Goal: Task Accomplishment & Management: Manage account settings

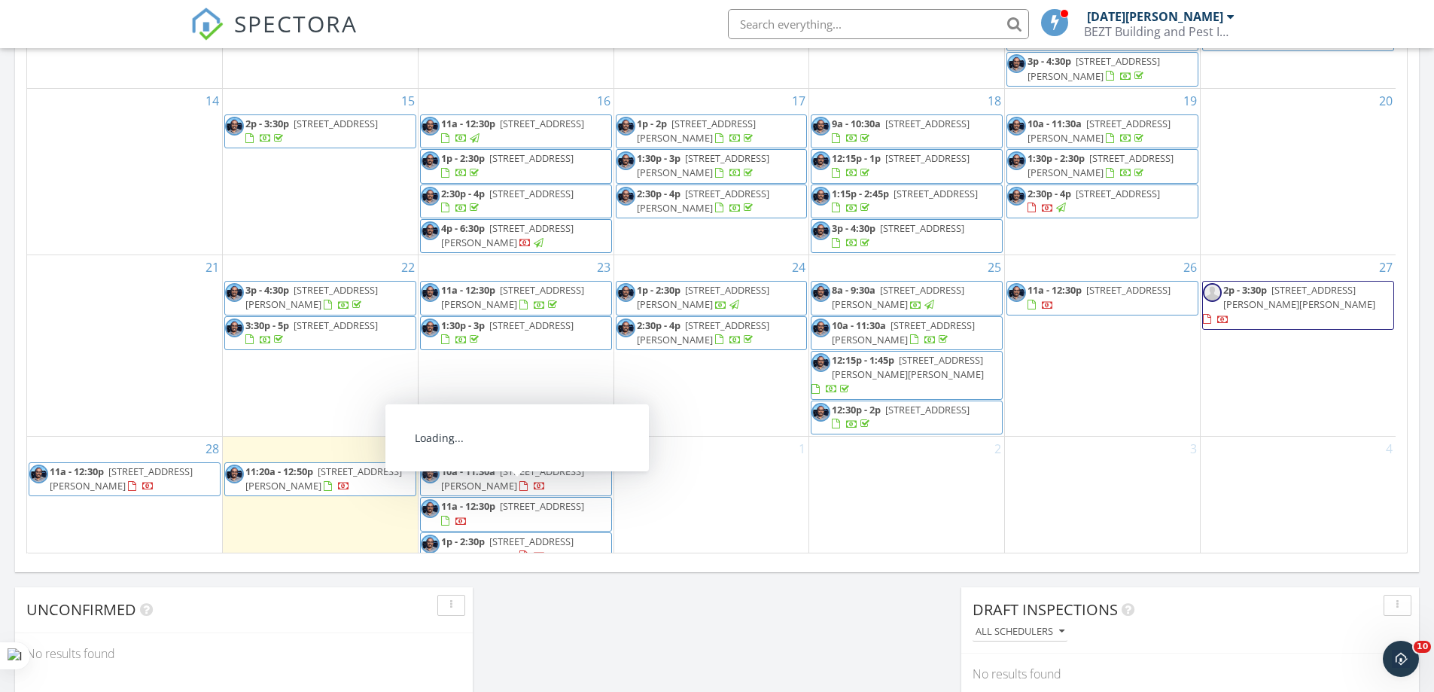
scroll to position [1393, 1457]
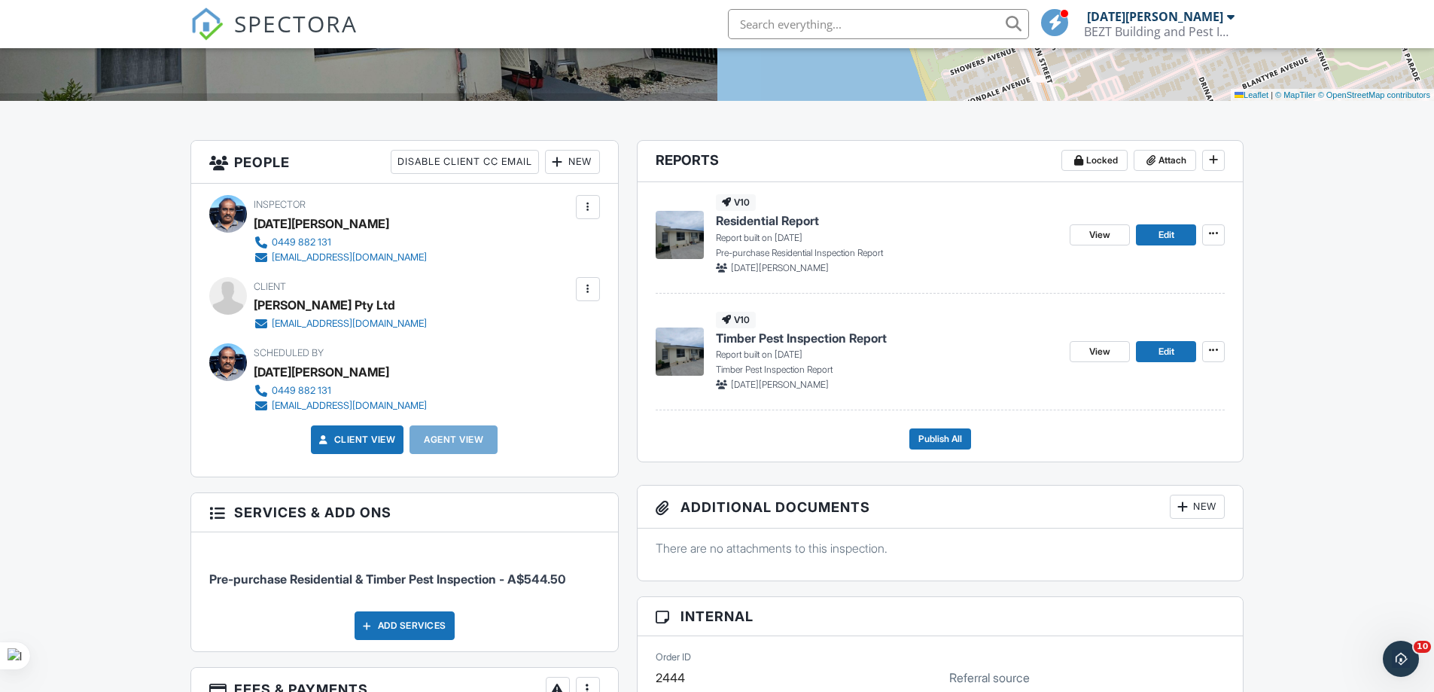
drag, startPoint x: 1089, startPoint y: 348, endPoint x: 1288, endPoint y: 318, distance: 201.1
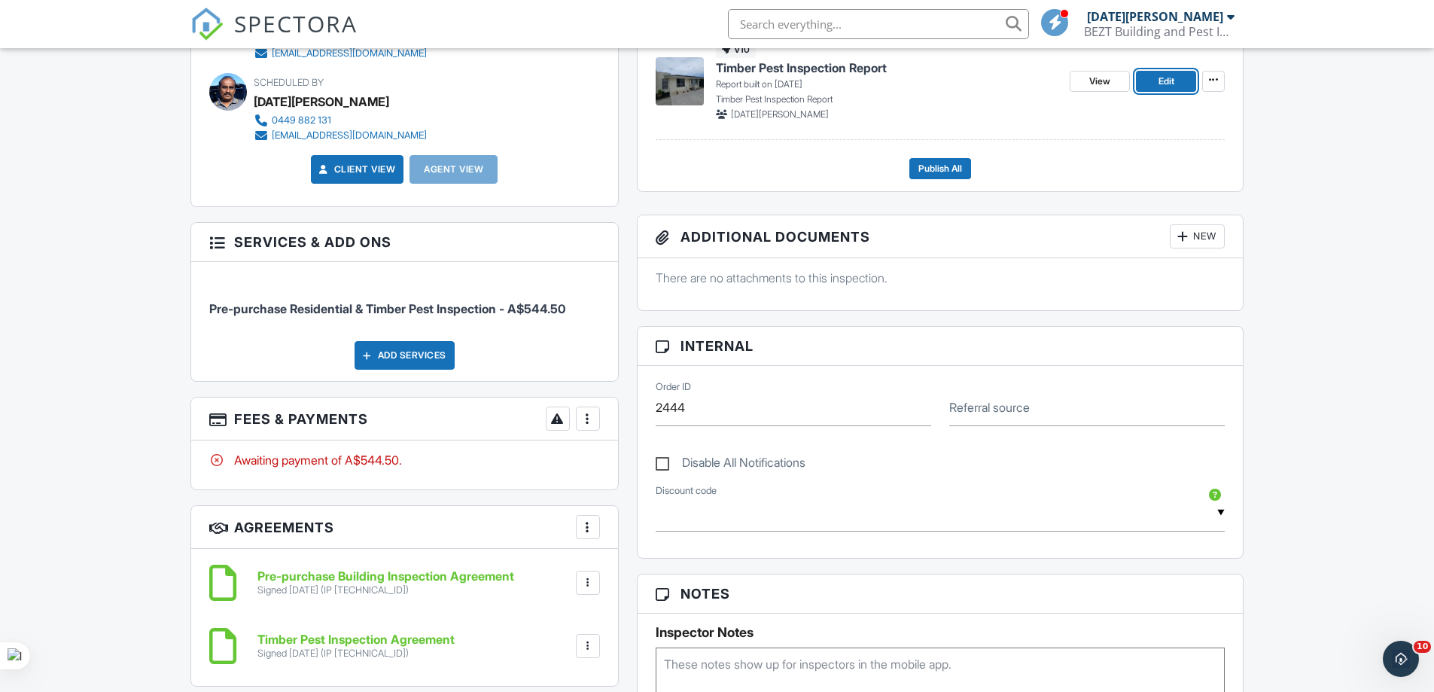
scroll to position [677, 0]
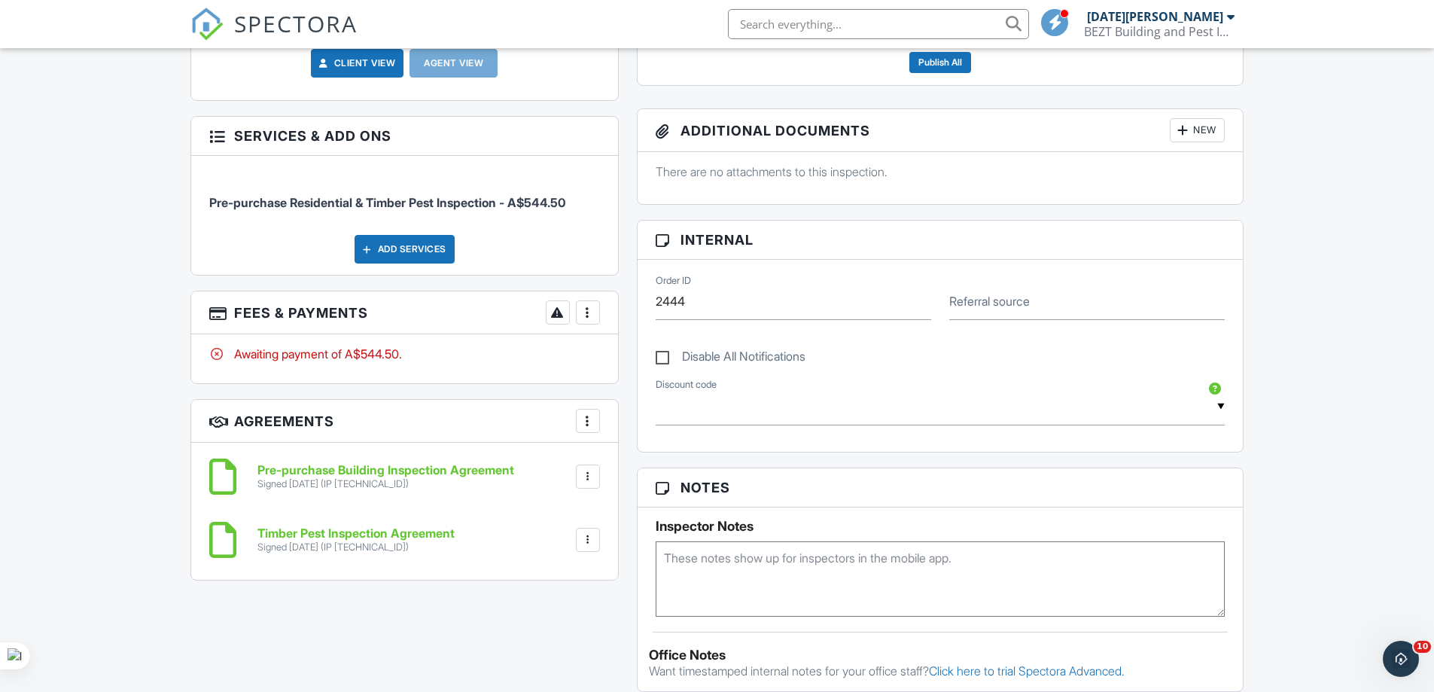
click at [586, 309] on div at bounding box center [587, 312] width 15 height 15
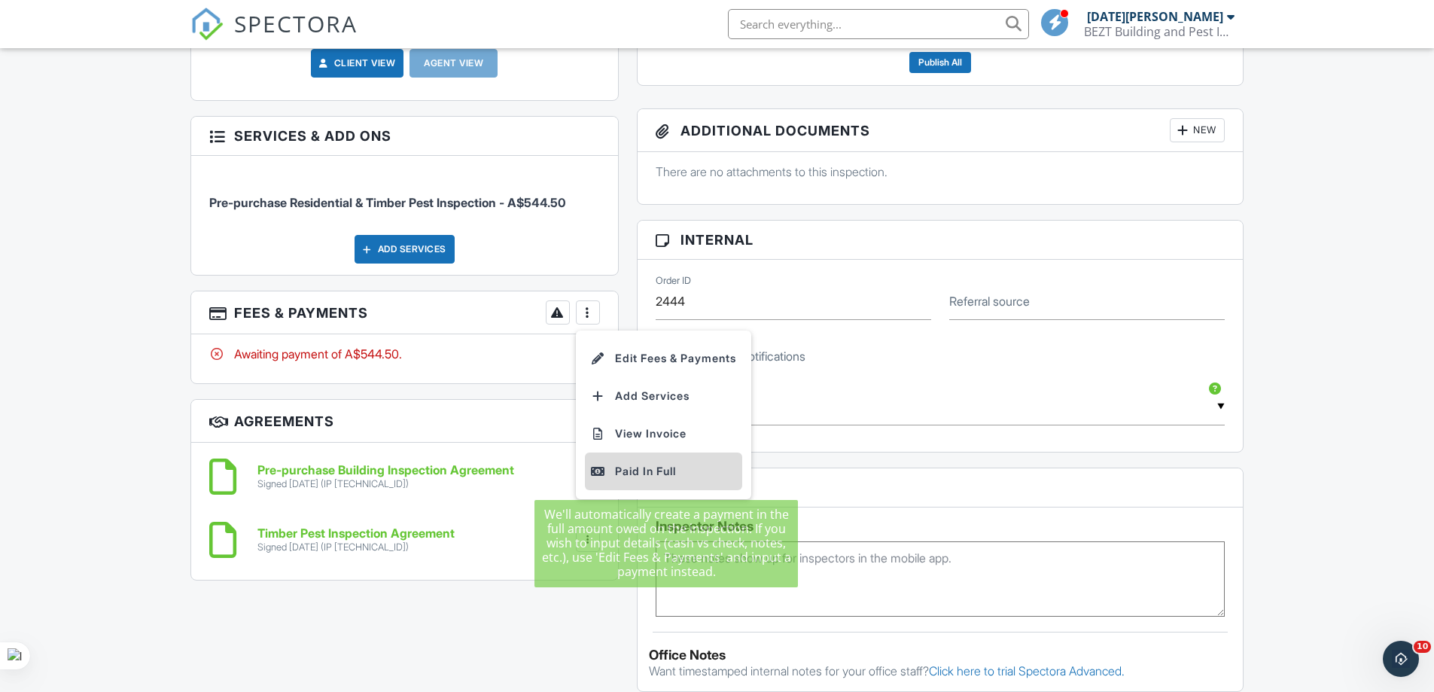
click at [622, 471] on div "Paid In Full" at bounding box center [663, 471] width 145 height 18
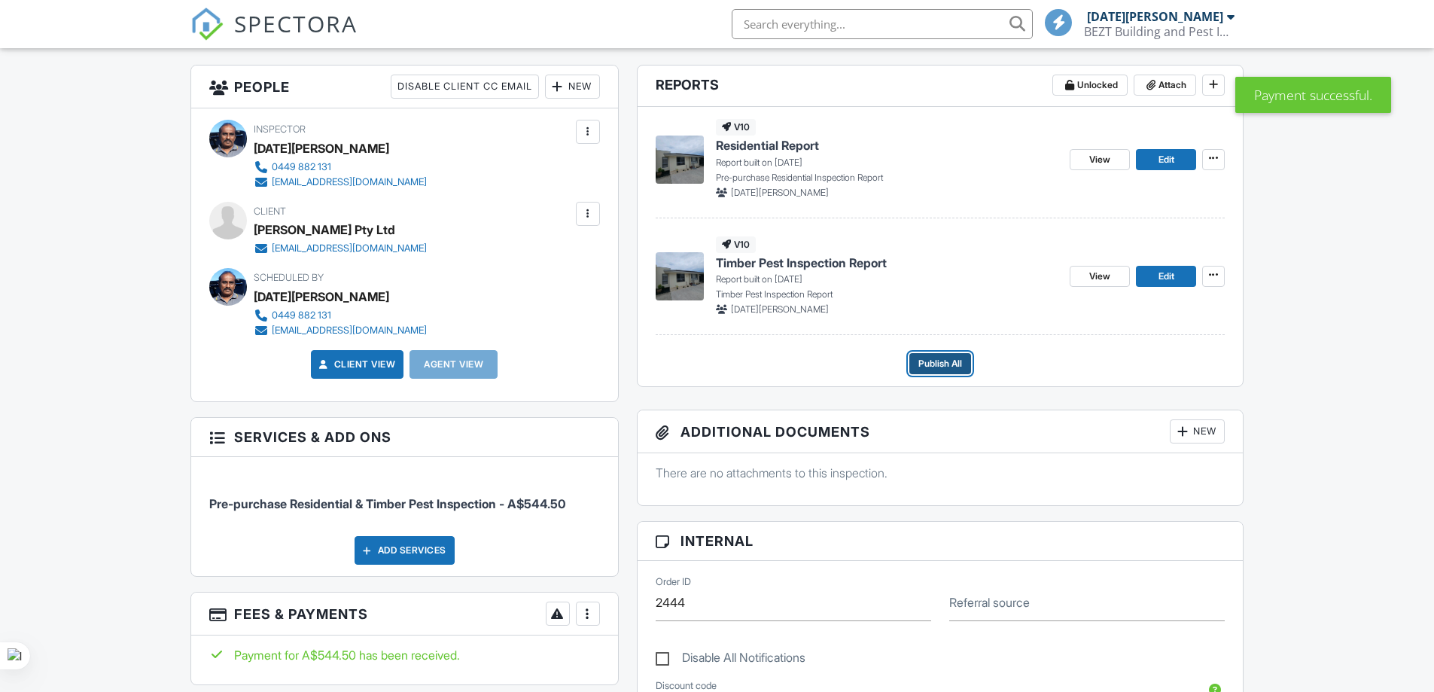
click at [928, 362] on span "Publish All" at bounding box center [940, 363] width 44 height 15
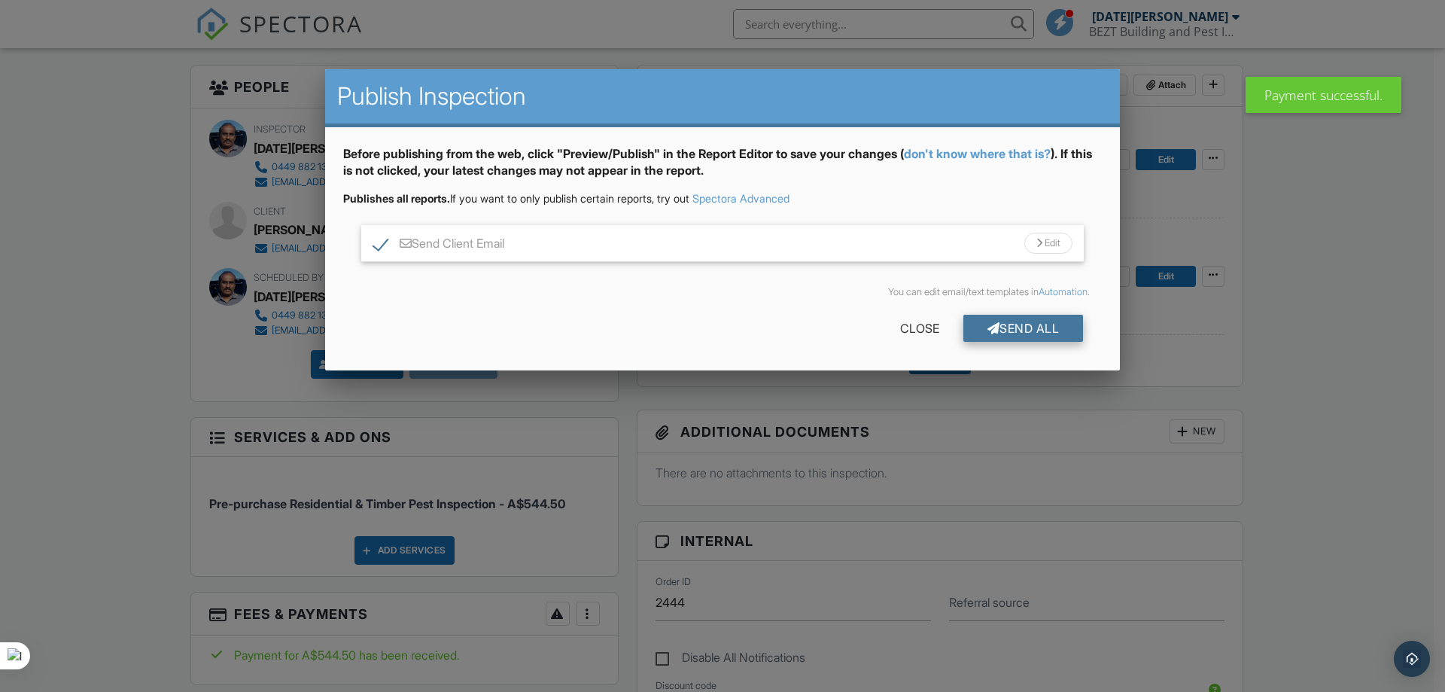
click at [1016, 328] on div "Send All" at bounding box center [1023, 328] width 120 height 27
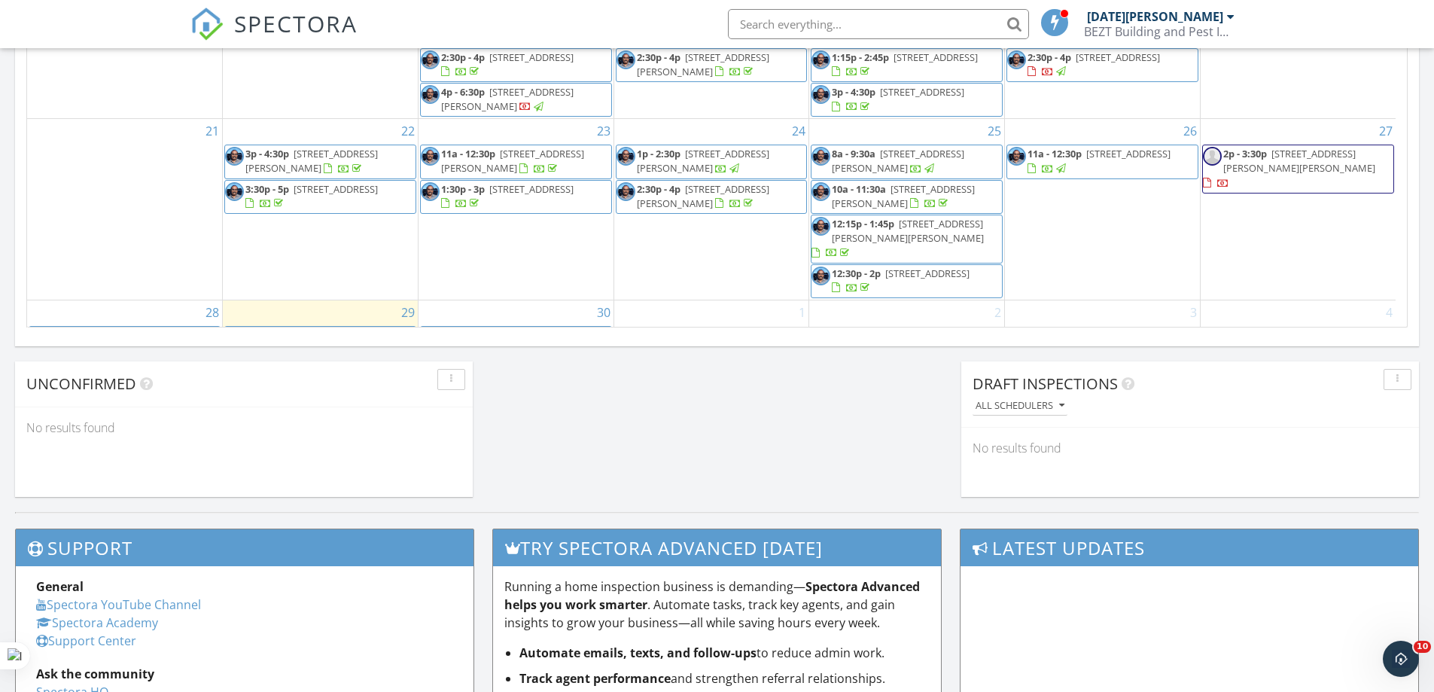
scroll to position [162, 0]
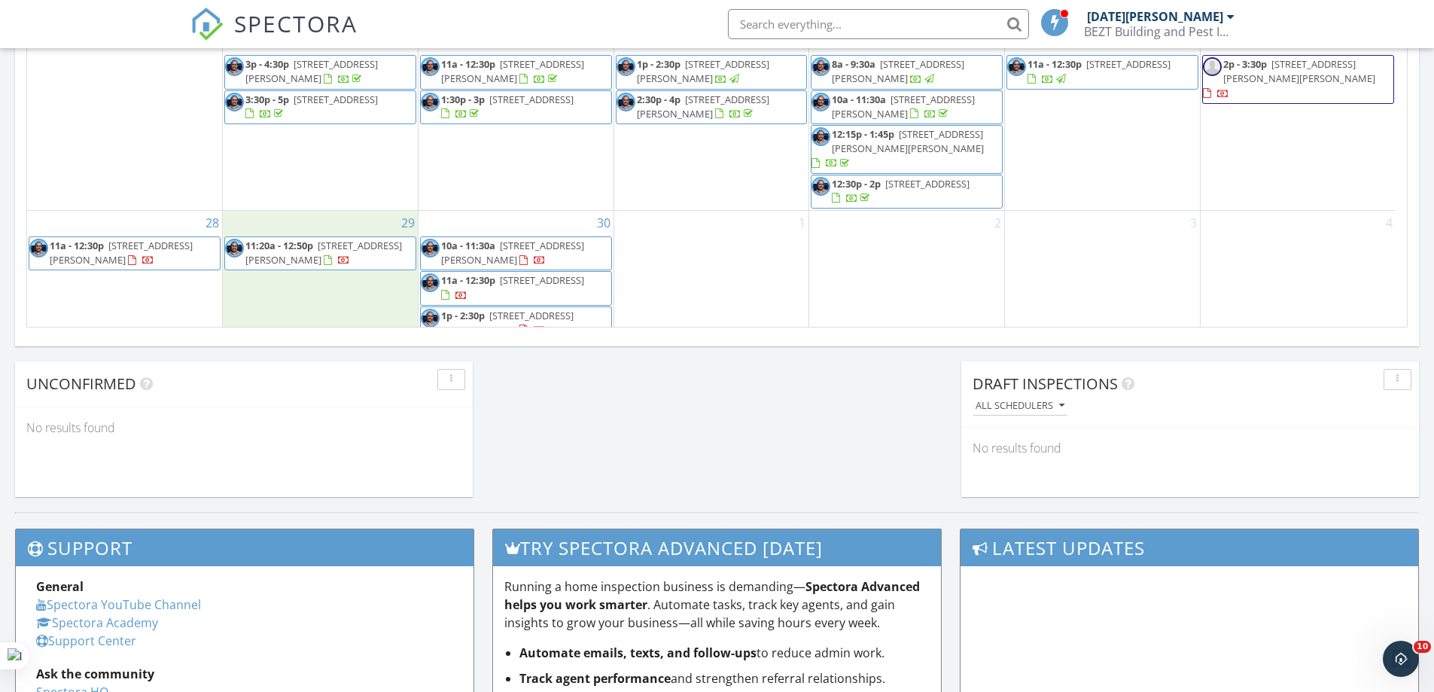
click at [293, 300] on div "29 11:20a - 12:50p [STREET_ADDRESS][PERSON_NAME]" at bounding box center [320, 276] width 195 height 131
click at [307, 241] on link "Inspection" at bounding box center [320, 237] width 78 height 24
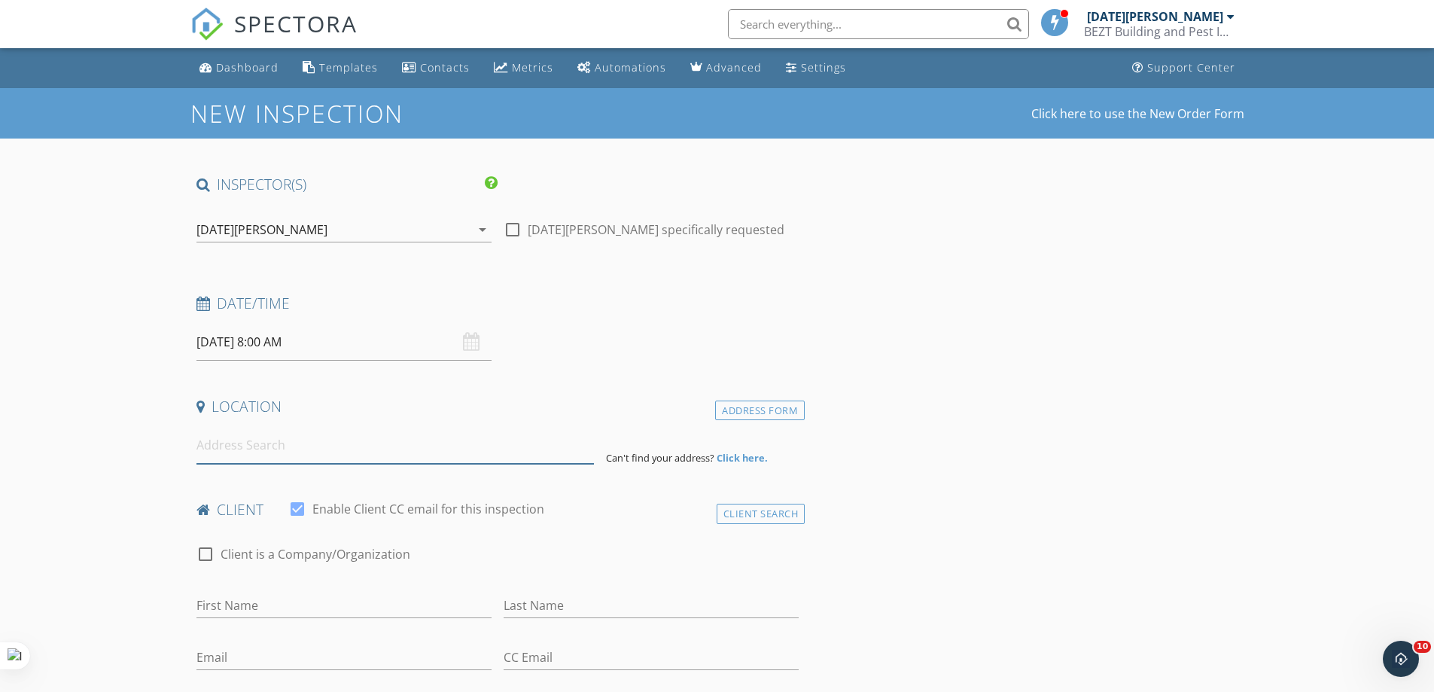
click at [267, 449] on input at bounding box center [394, 445] width 397 height 37
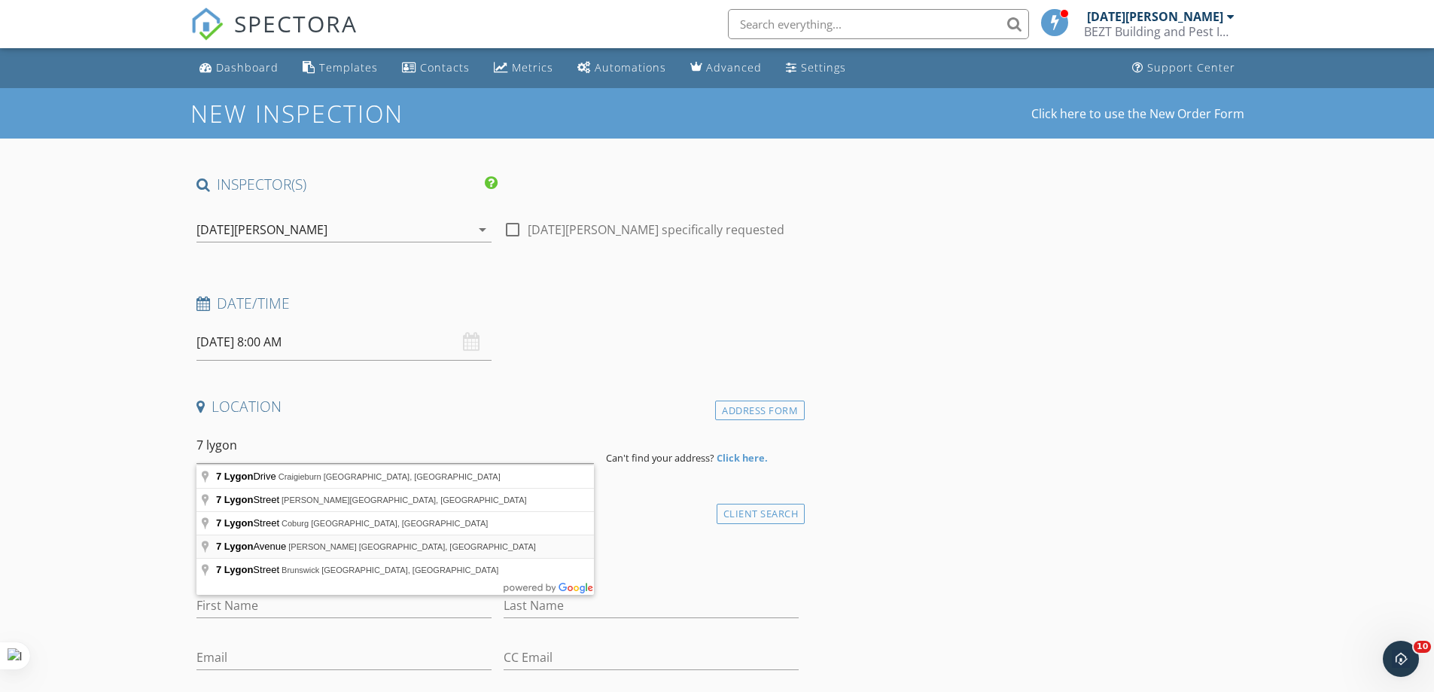
type input "7 Lygon Avenue, Clyde VIC, Australia"
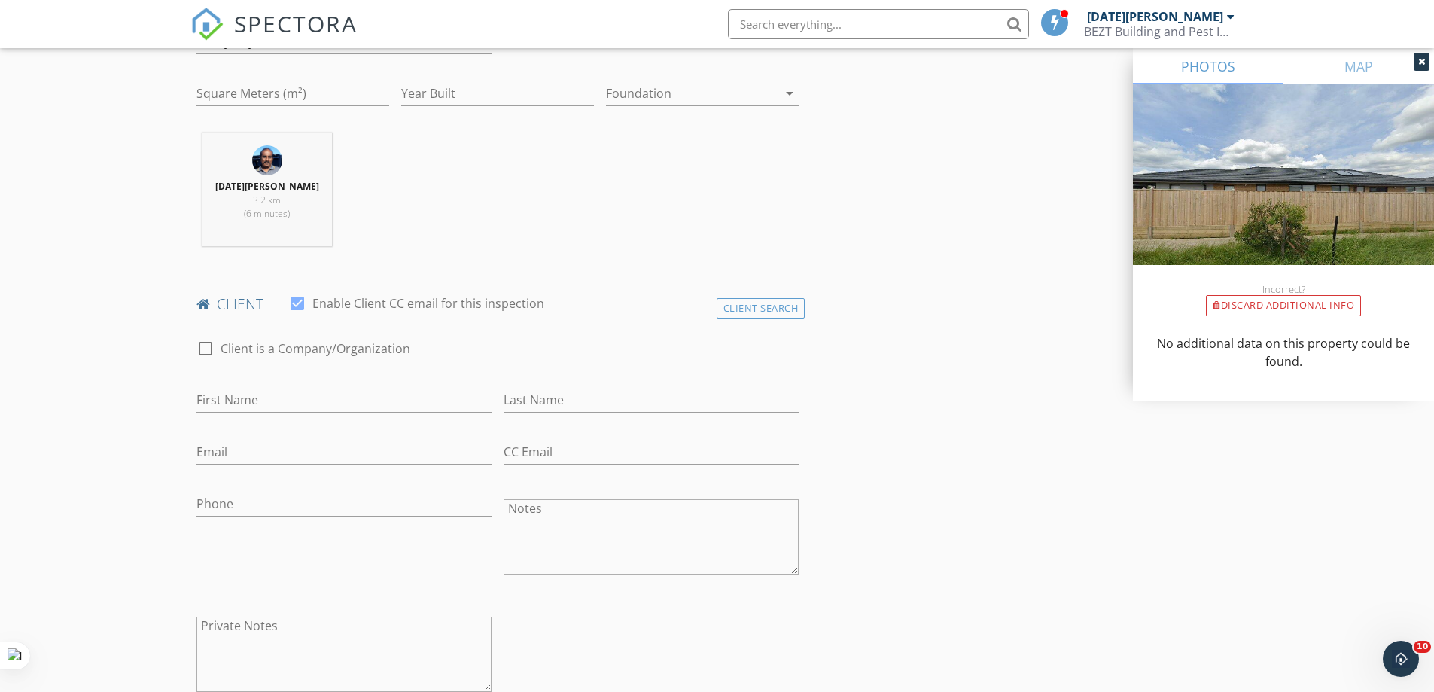
scroll to position [527, 0]
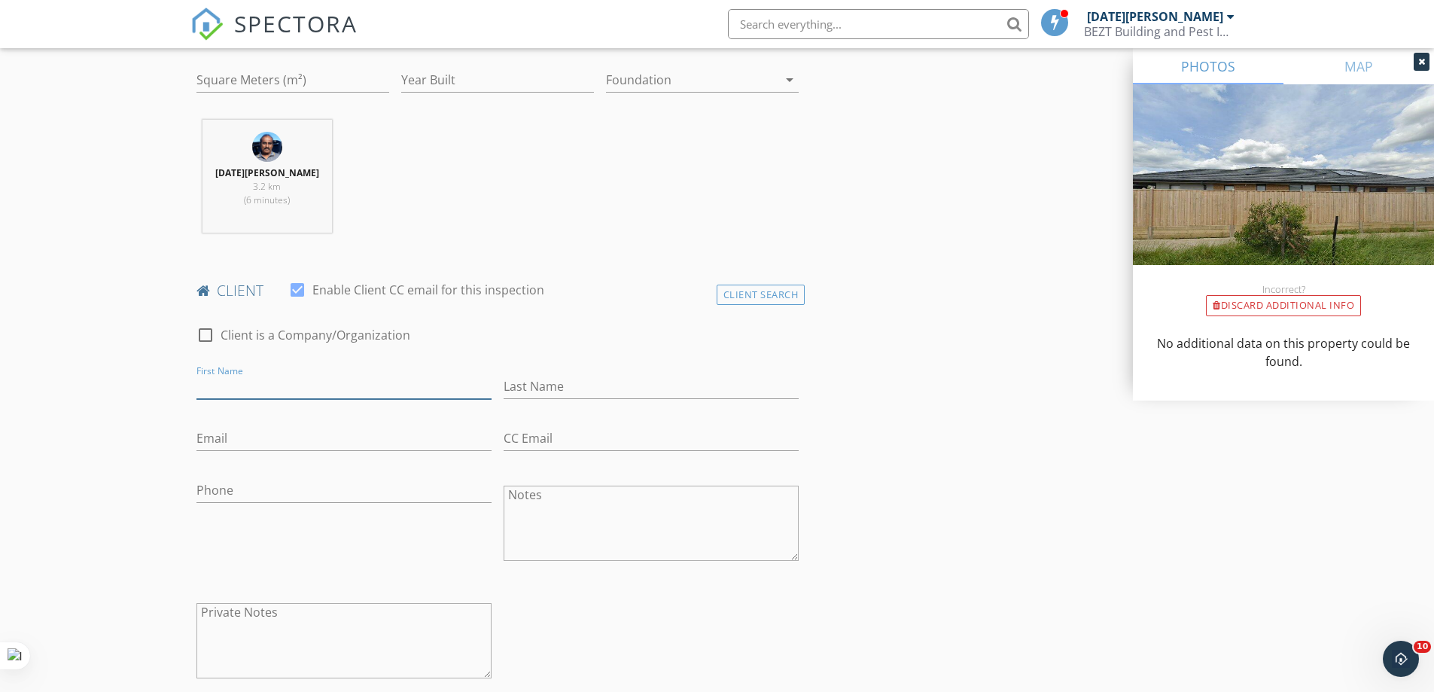
paste input "Hussain ali jafari"
drag, startPoint x: 245, startPoint y: 383, endPoint x: 293, endPoint y: 385, distance: 47.4
click at [293, 385] on input "Hussain ali jafari" at bounding box center [343, 386] width 295 height 25
type input "Hussain"
click at [507, 386] on input "ali jafari" at bounding box center [650, 386] width 295 height 25
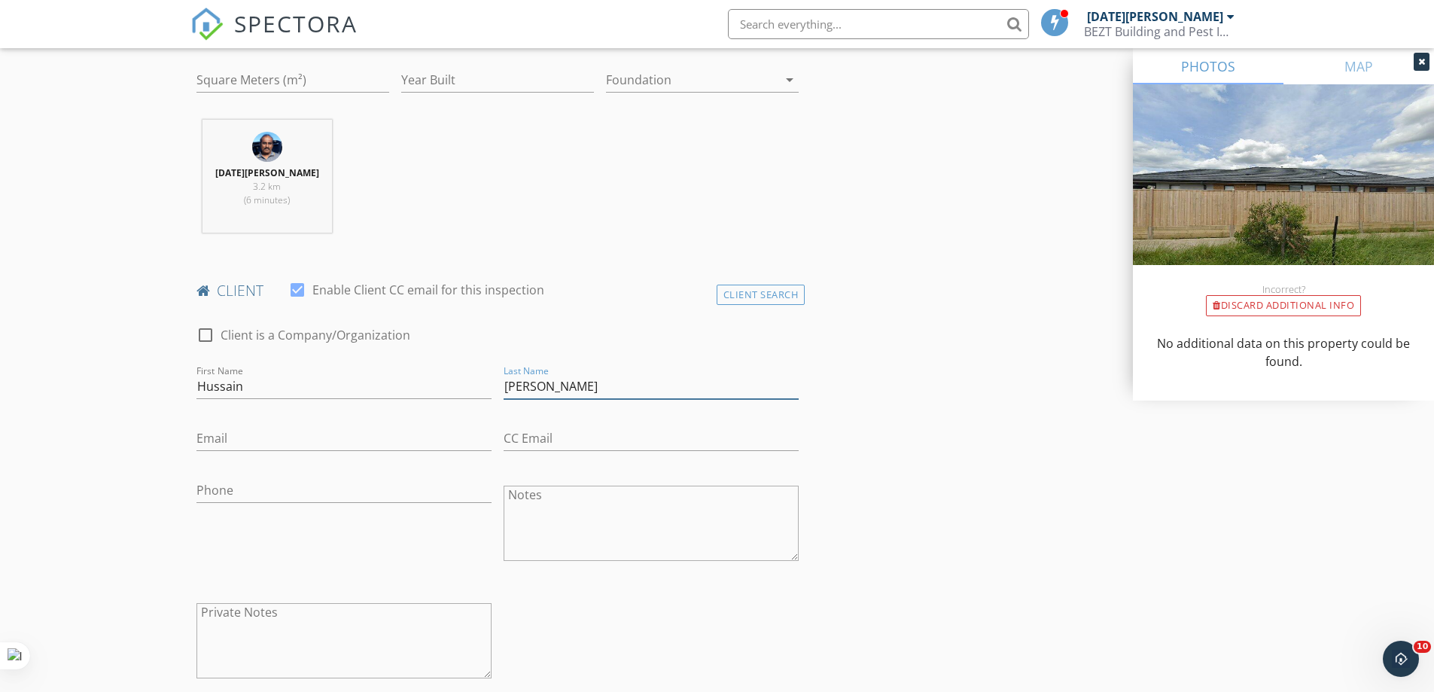
click at [520, 389] on input "Ali jafari" at bounding box center [650, 386] width 295 height 25
type input "[PERSON_NAME]"
paste input "[EMAIL_ADDRESS][DOMAIN_NAME]"
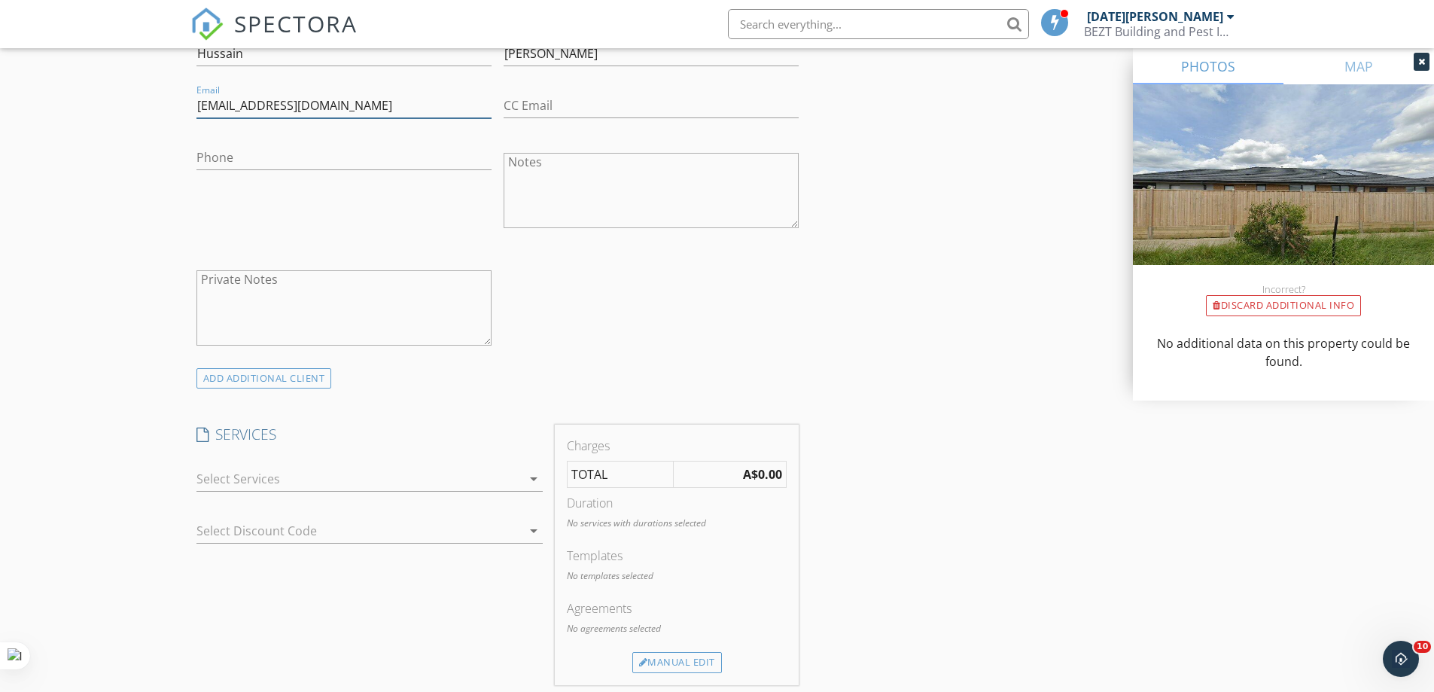
scroll to position [903, 0]
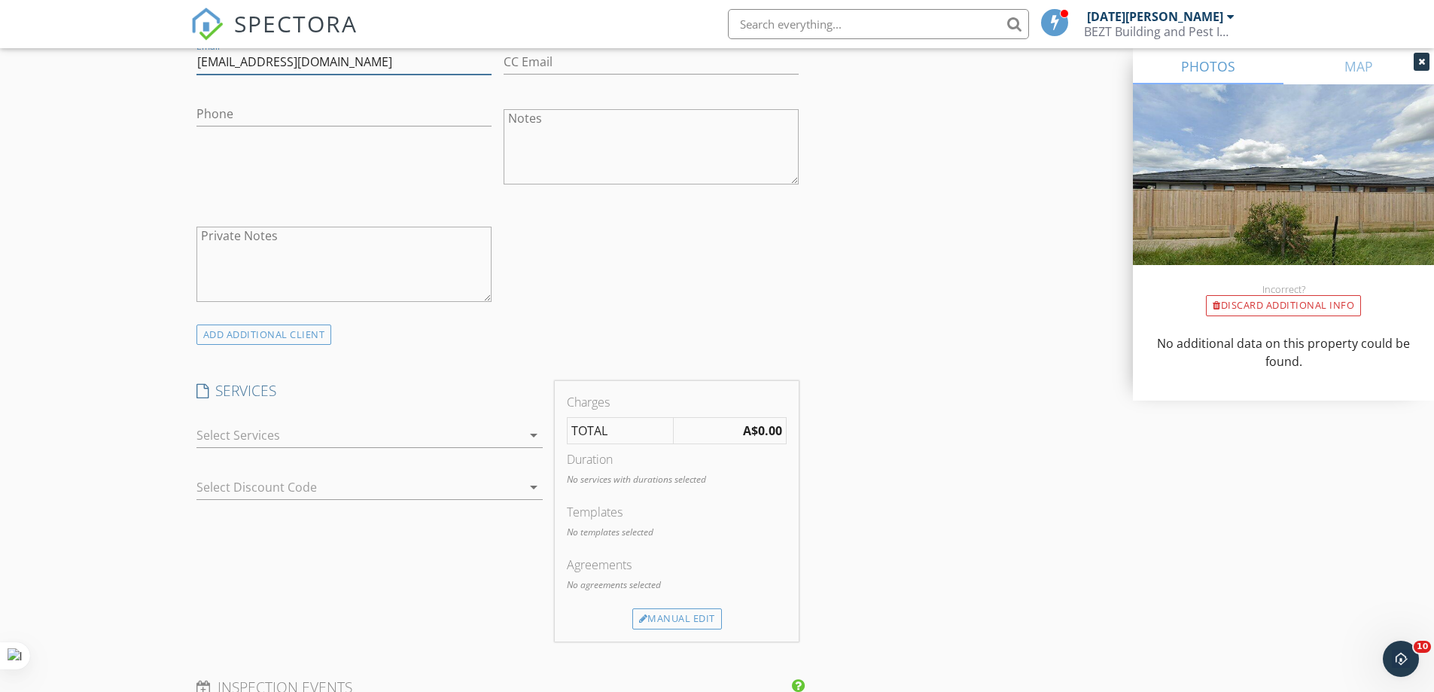
type input "[EMAIL_ADDRESS][DOMAIN_NAME]"
click at [529, 433] on icon "arrow_drop_down" at bounding box center [534, 435] width 18 height 18
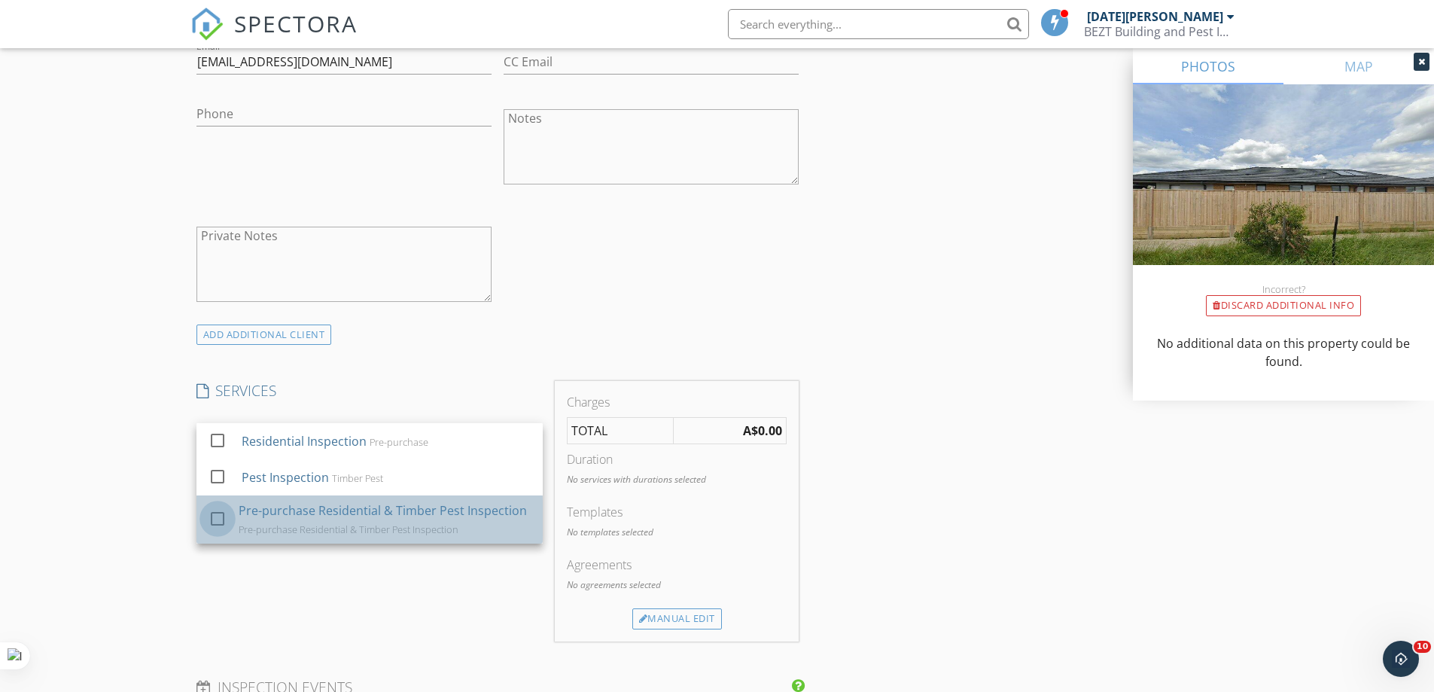
click at [219, 517] on div at bounding box center [218, 519] width 26 height 26
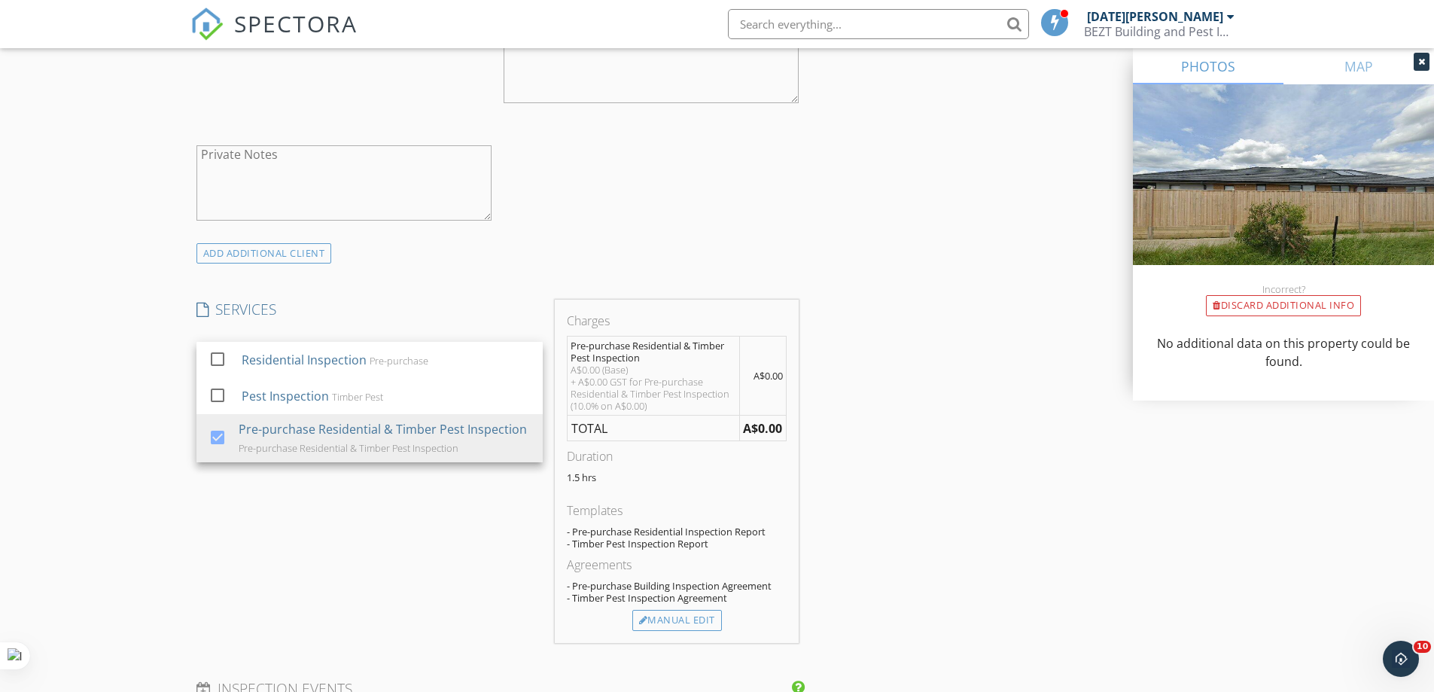
scroll to position [1204, 0]
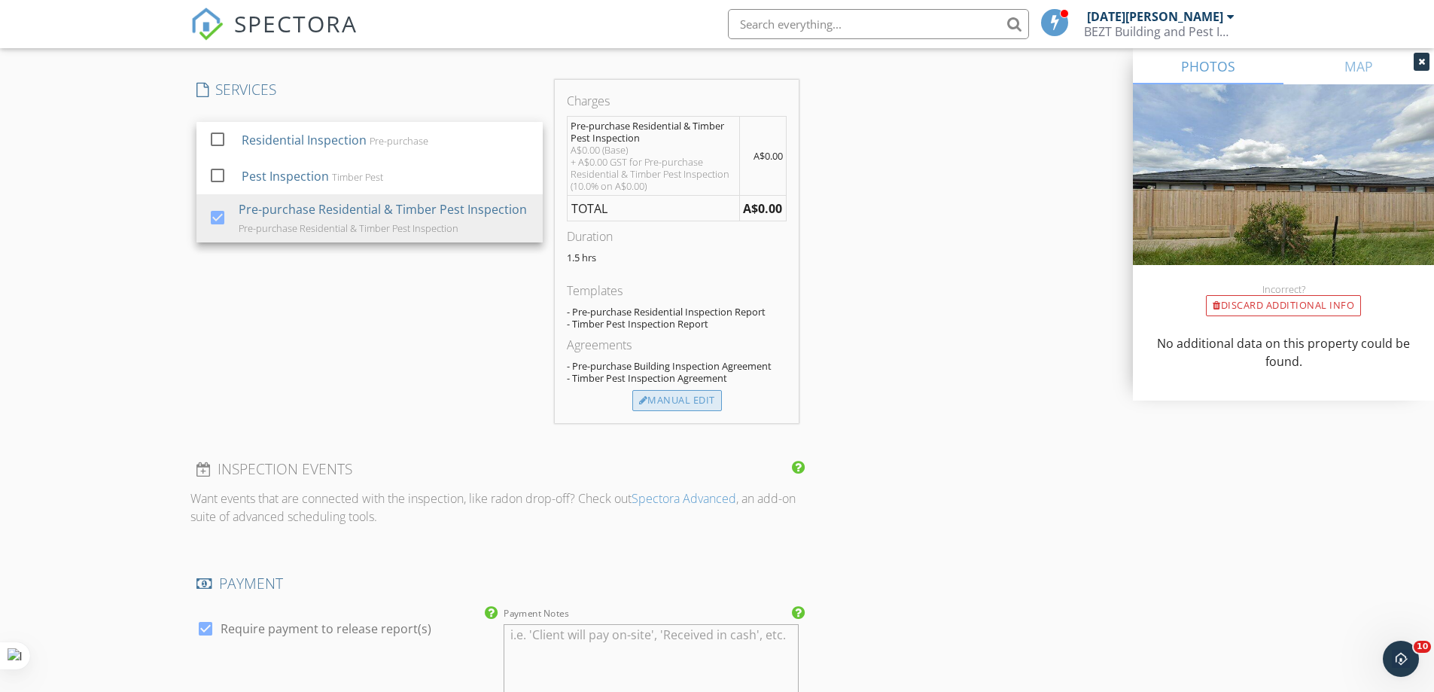
click at [671, 399] on div "Manual Edit" at bounding box center [677, 400] width 90 height 21
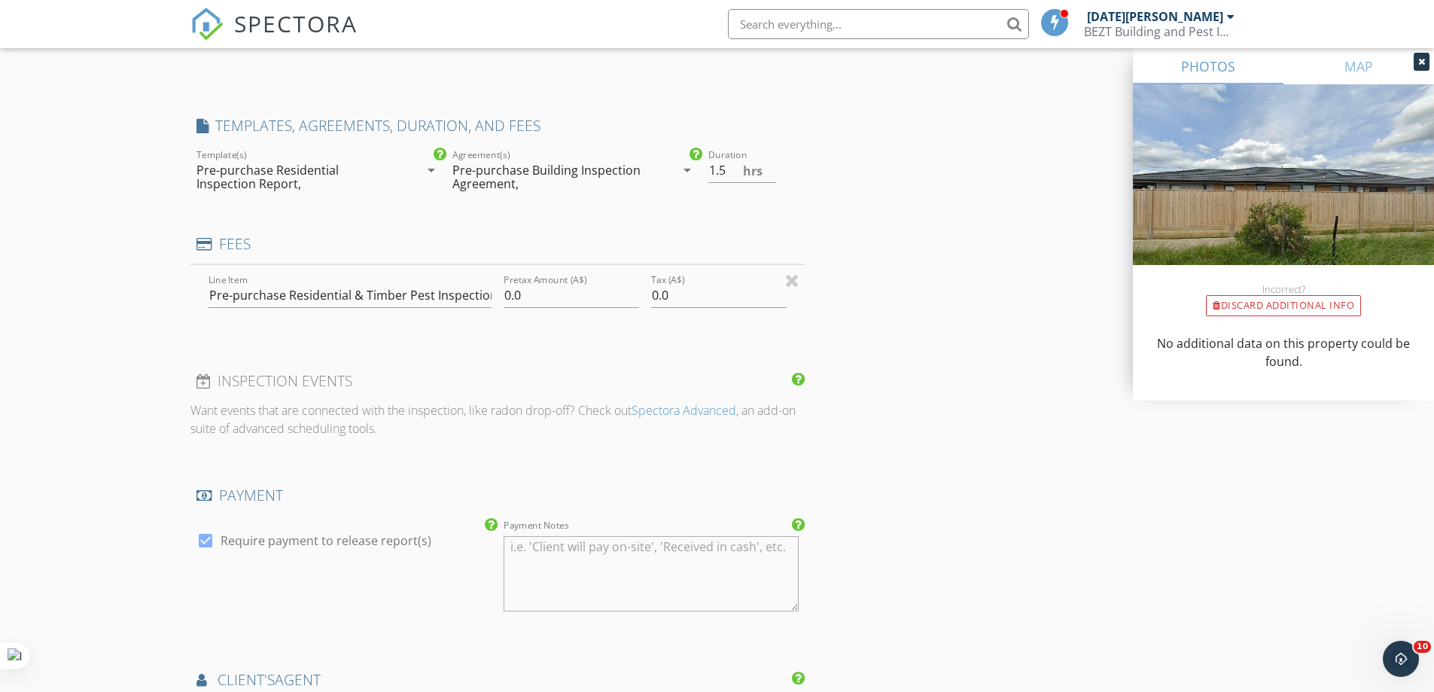
type input "0"
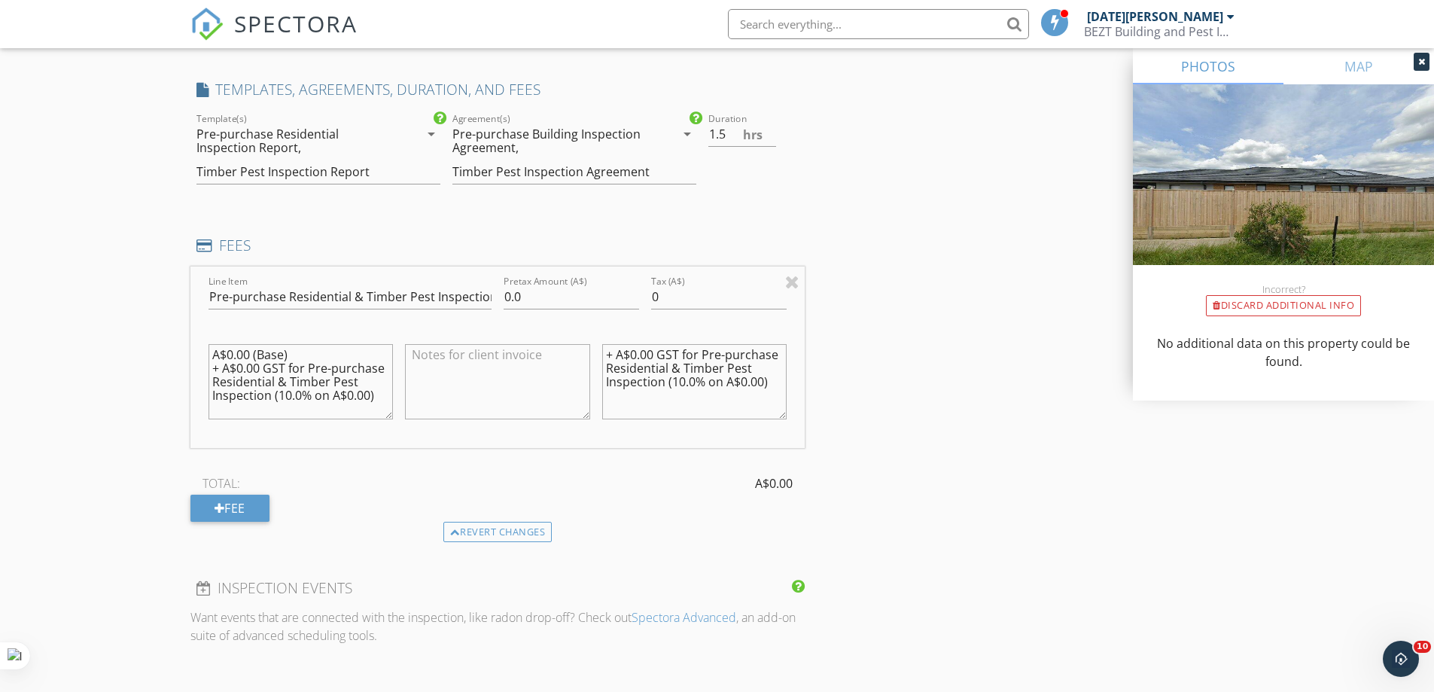
scroll to position [14, 0]
drag, startPoint x: 213, startPoint y: 356, endPoint x: 375, endPoint y: 433, distance: 179.1
click at [374, 432] on div "A$0.00 (Base) + A$0.00 GST for Pre-purchase Residential & Timber Pest Inspectio…" at bounding box center [300, 388] width 185 height 105
drag, startPoint x: 601, startPoint y: 352, endPoint x: 792, endPoint y: 391, distance: 194.2
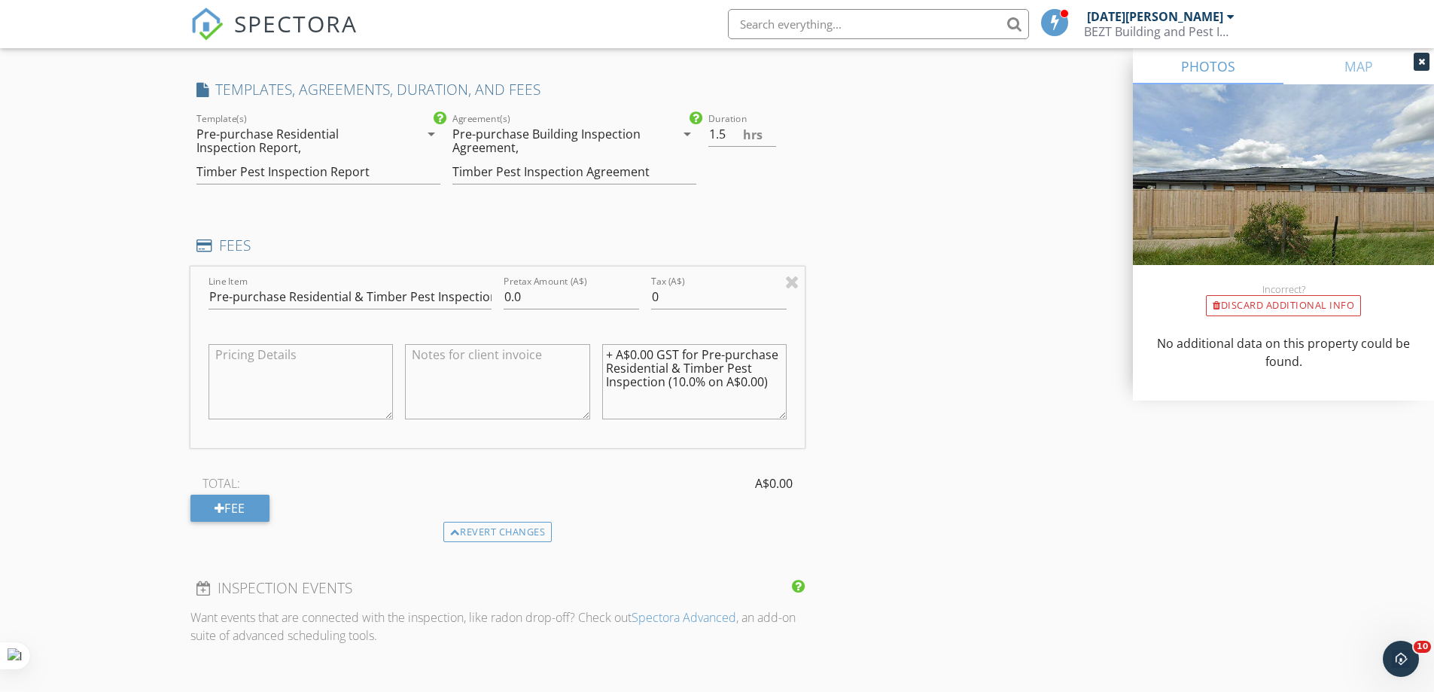
click at [782, 391] on textarea "+ A$0.00 GST for Pre-purchase Residential & Timber Pest Inspection (10.0% on A$…" at bounding box center [694, 381] width 185 height 75
click at [507, 293] on input "0.0" at bounding box center [570, 296] width 135 height 25
type input "550.0"
click at [655, 295] on input "0" at bounding box center [718, 296] width 135 height 25
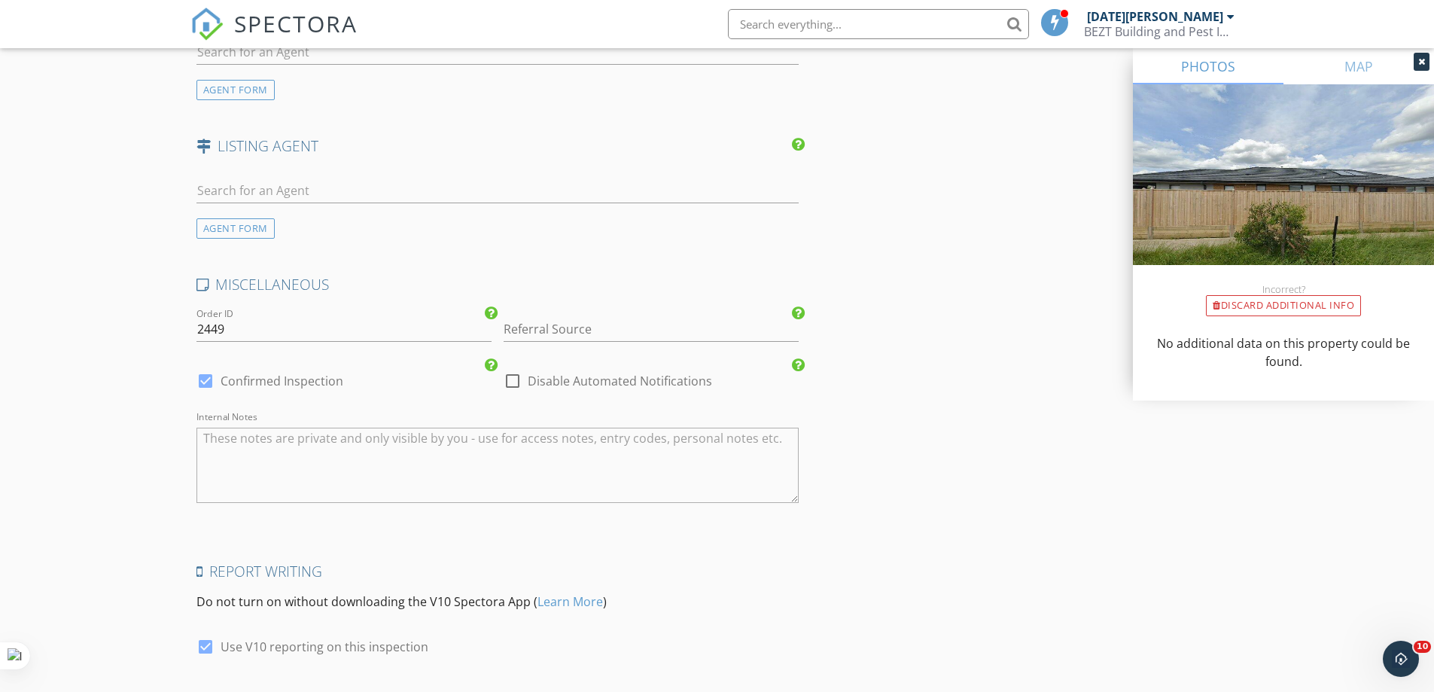
scroll to position [2189, 0]
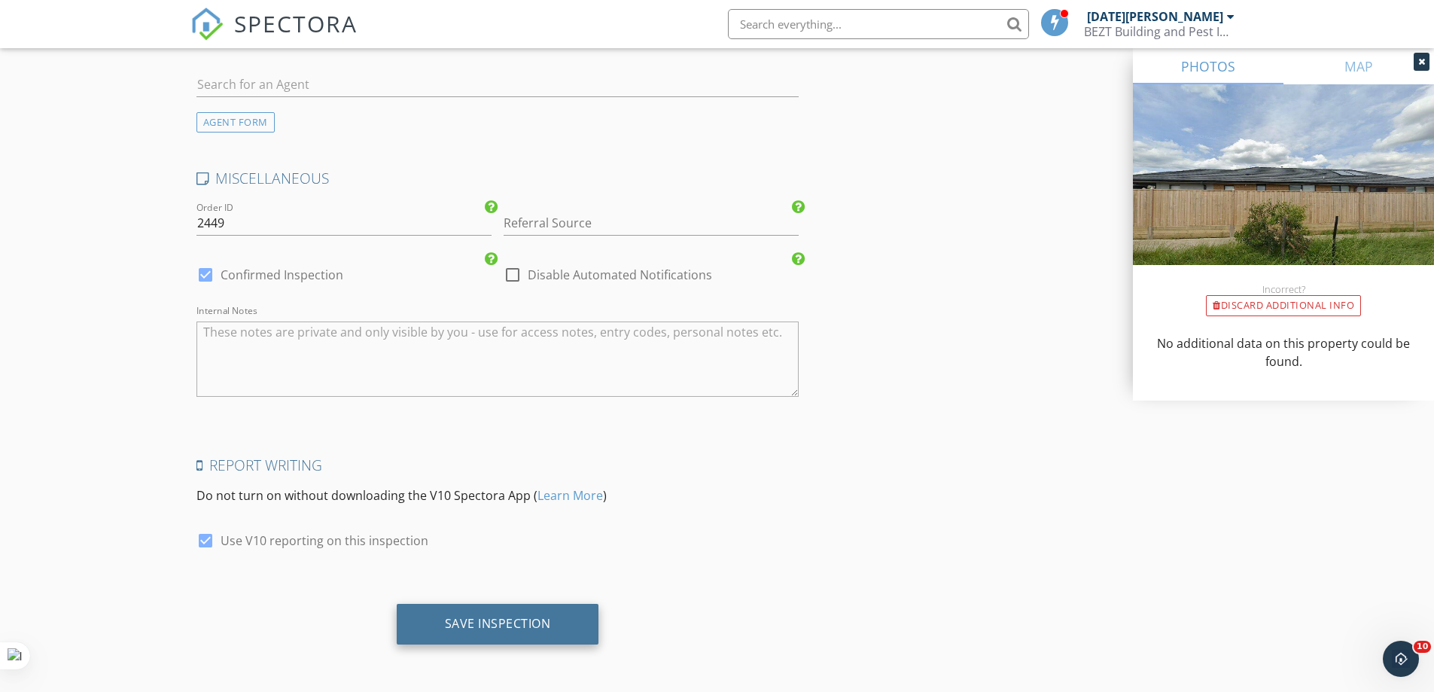
type input "055.0"
click at [521, 622] on div "Save Inspection" at bounding box center [498, 623] width 106 height 15
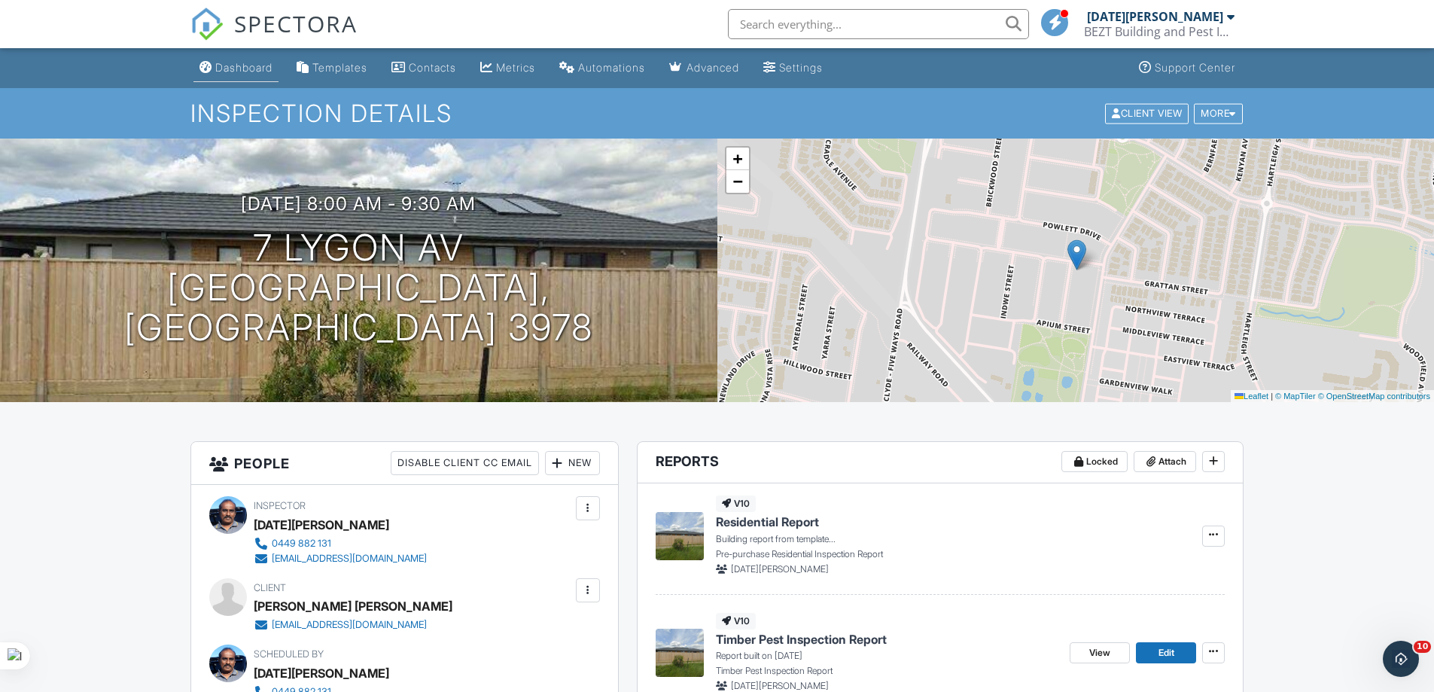
click at [253, 68] on div "Dashboard" at bounding box center [243, 67] width 57 height 13
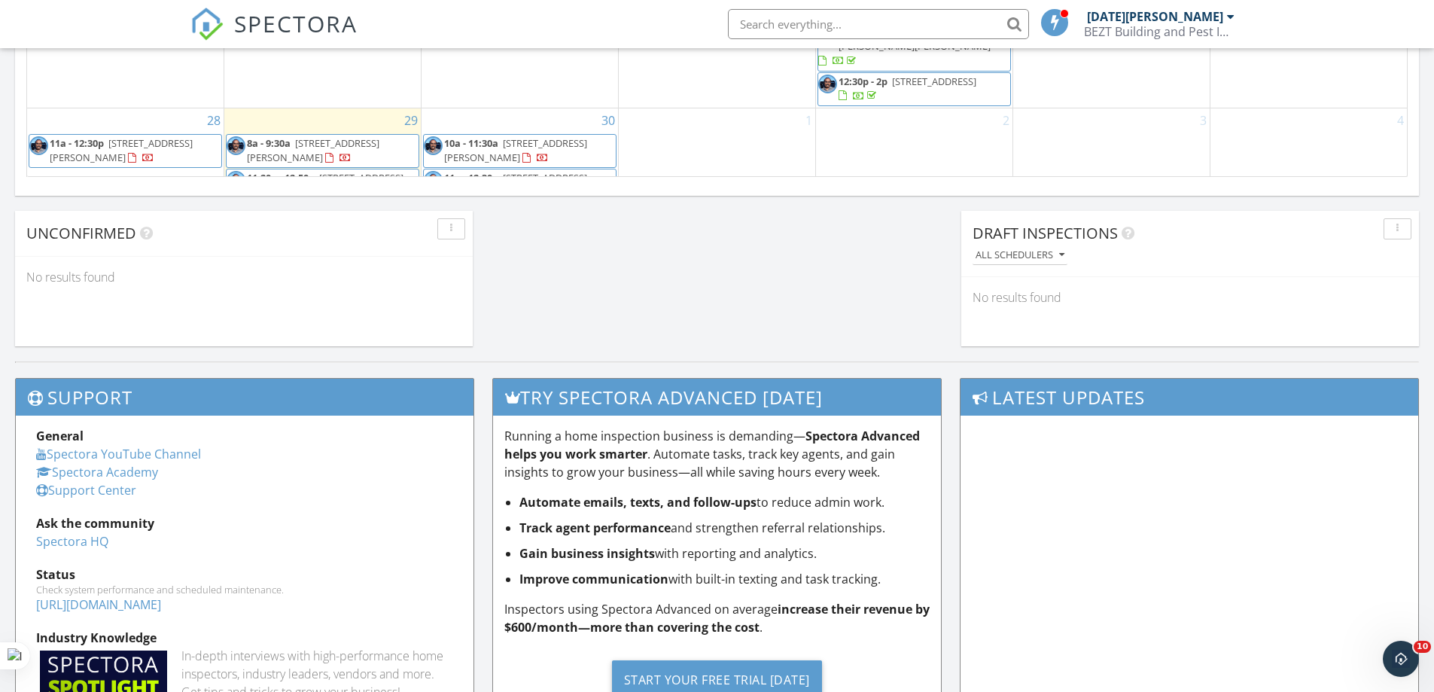
scroll to position [151, 0]
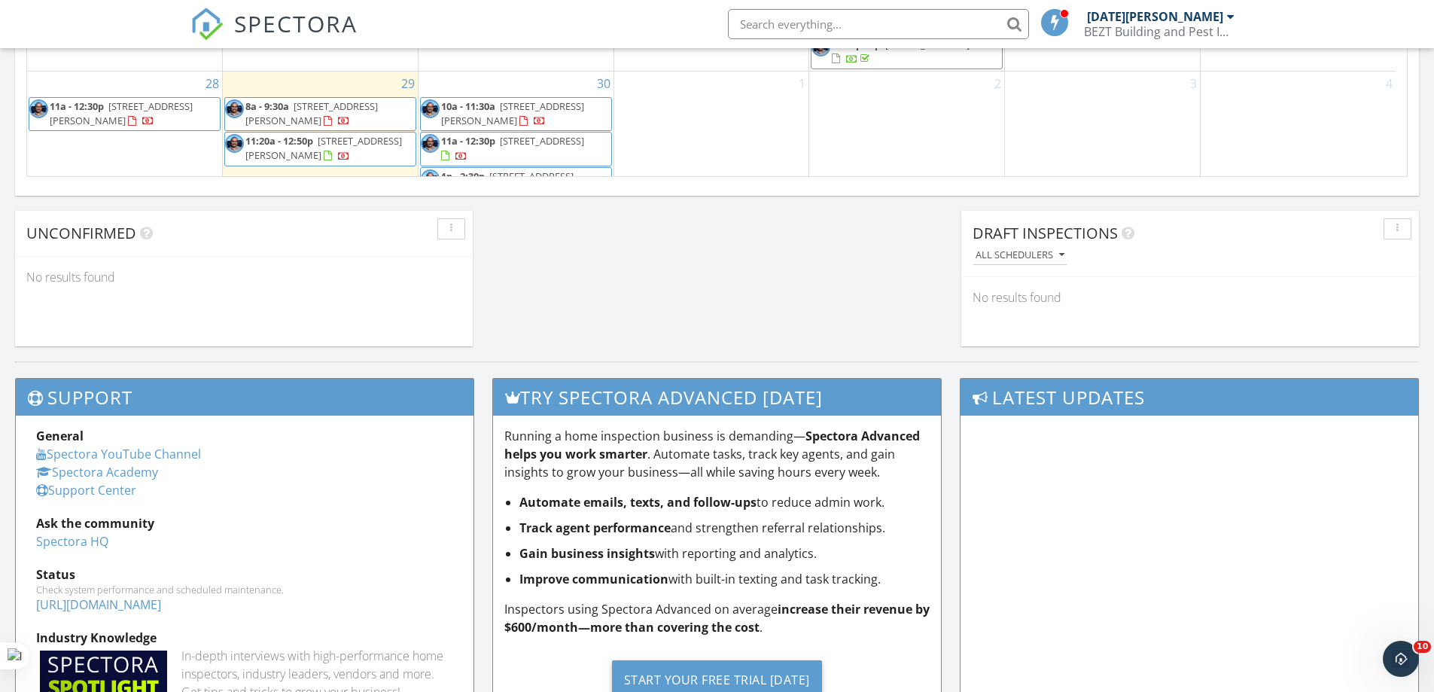
click at [301, 99] on span "7 Lygon Av, Clyde 3978" at bounding box center [311, 113] width 132 height 28
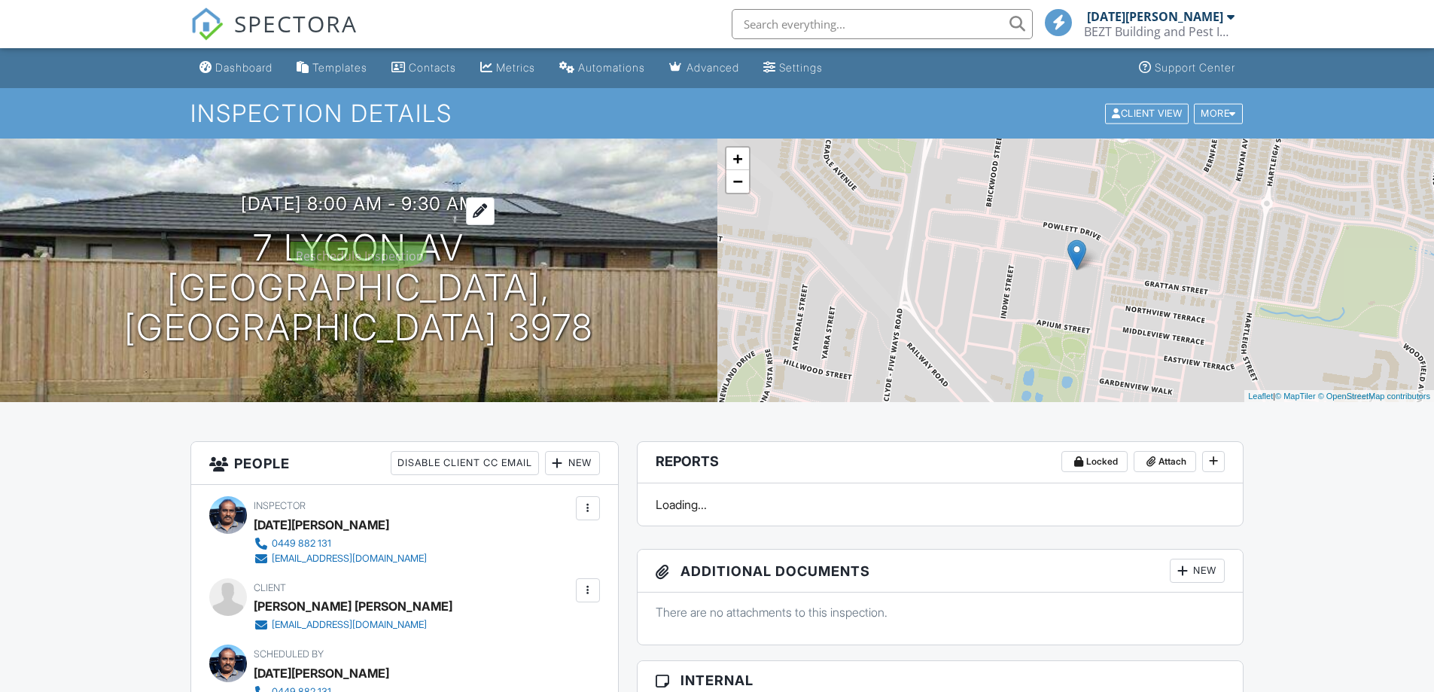
click at [494, 225] on div at bounding box center [480, 211] width 29 height 28
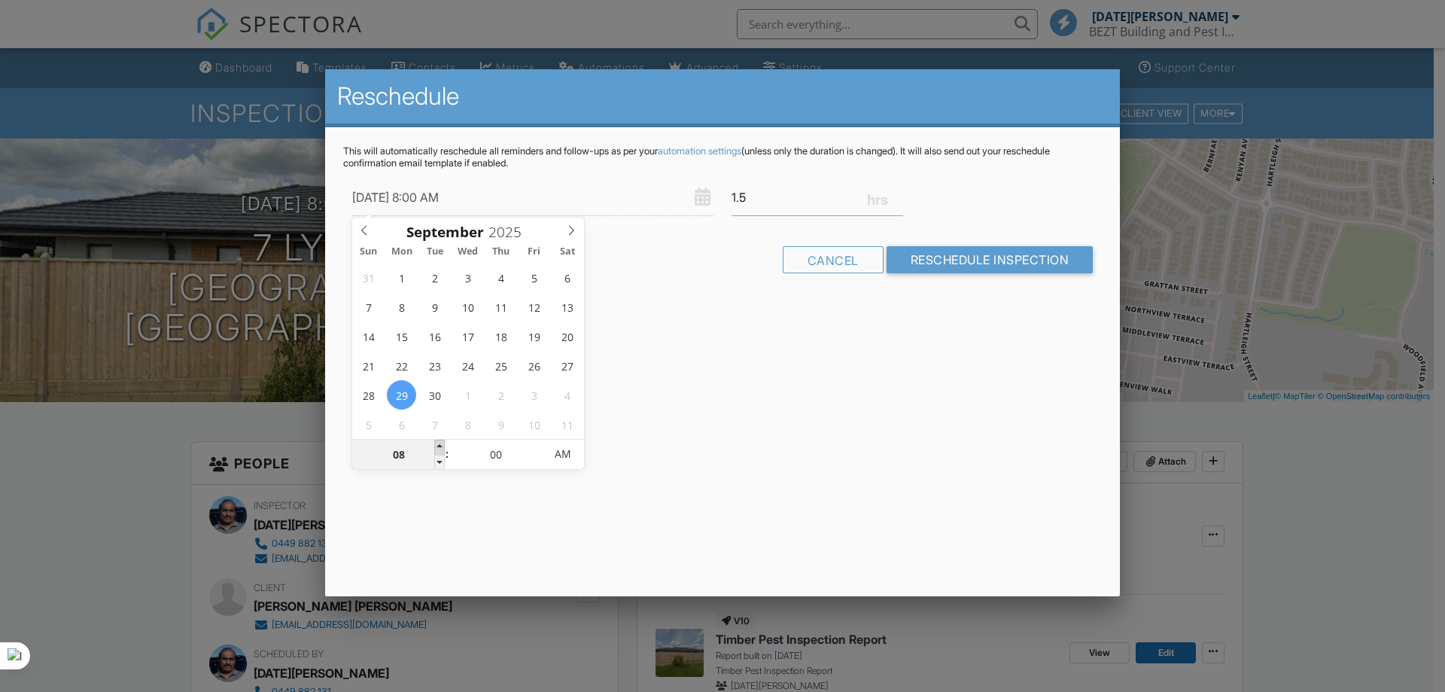
click at [441, 445] on span at bounding box center [439, 446] width 11 height 15
type input "29/09/2025 9:00 AM"
type input "09"
type input "29/09/2025 10:00 AM"
type input "10"
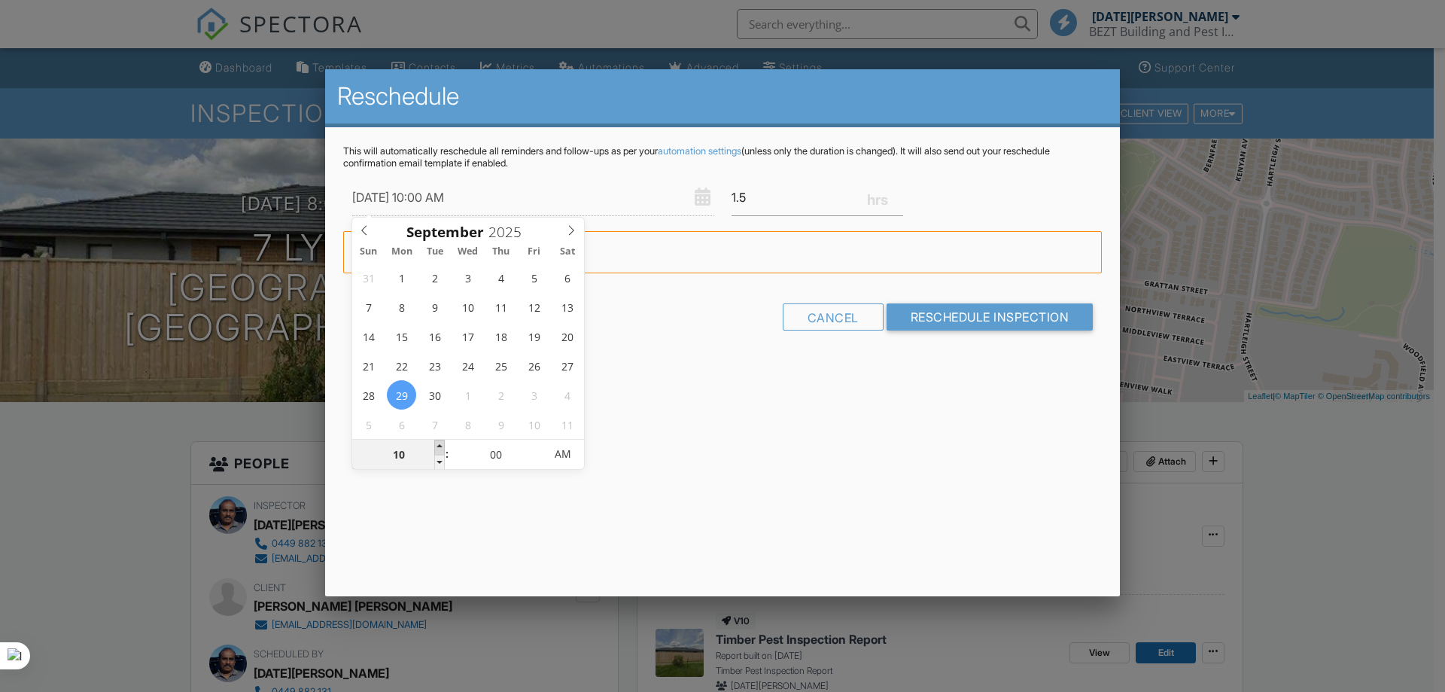
click at [441, 445] on span at bounding box center [439, 446] width 11 height 15
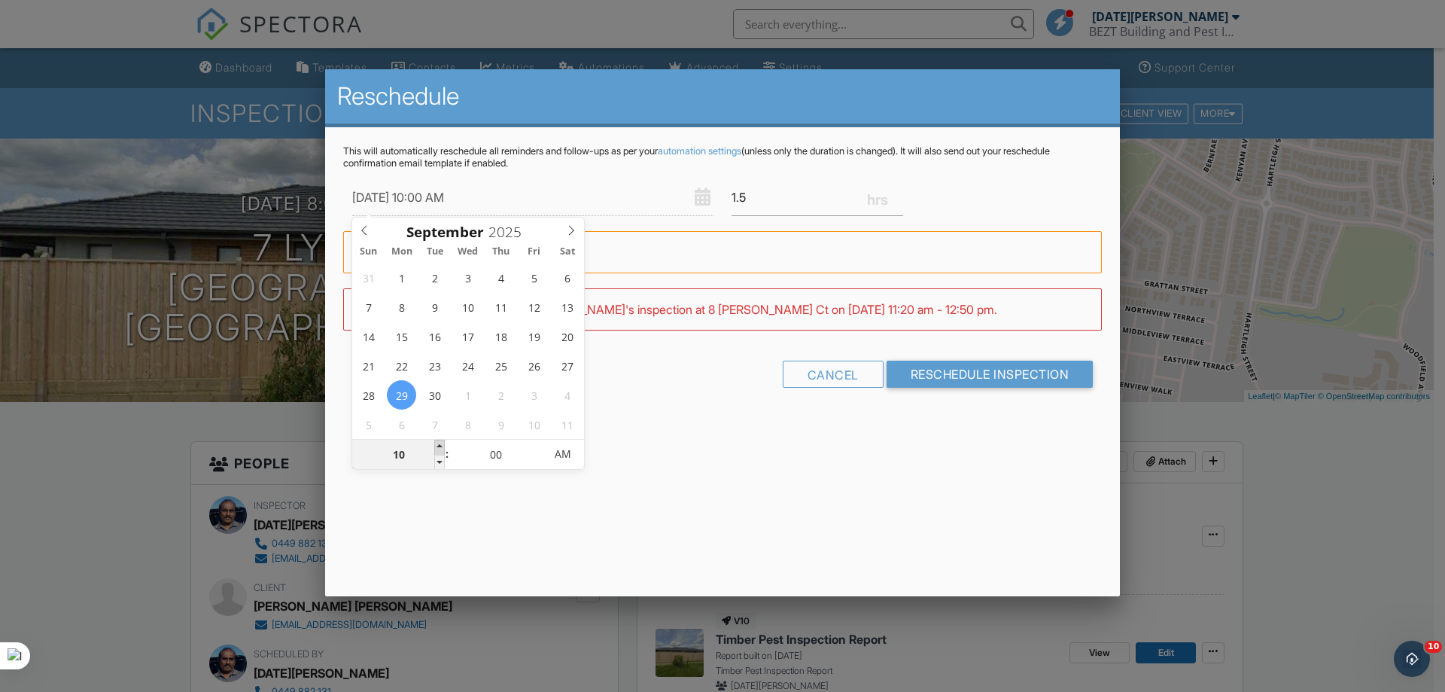
type input "29/09/2025 11:00 AM"
type input "11"
click at [441, 445] on span at bounding box center [439, 446] width 11 height 15
type input "29/09/2025 12:00 PM"
type input "12"
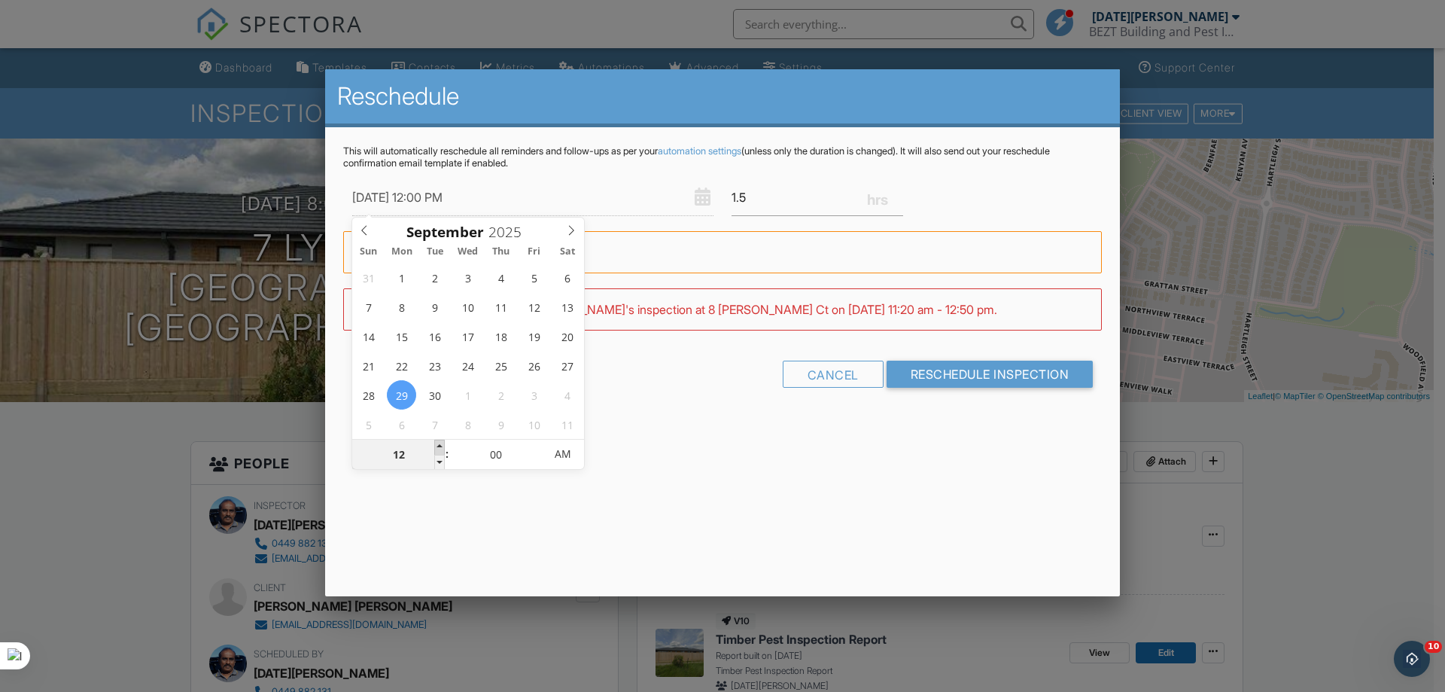
click at [441, 445] on span at bounding box center [439, 446] width 11 height 15
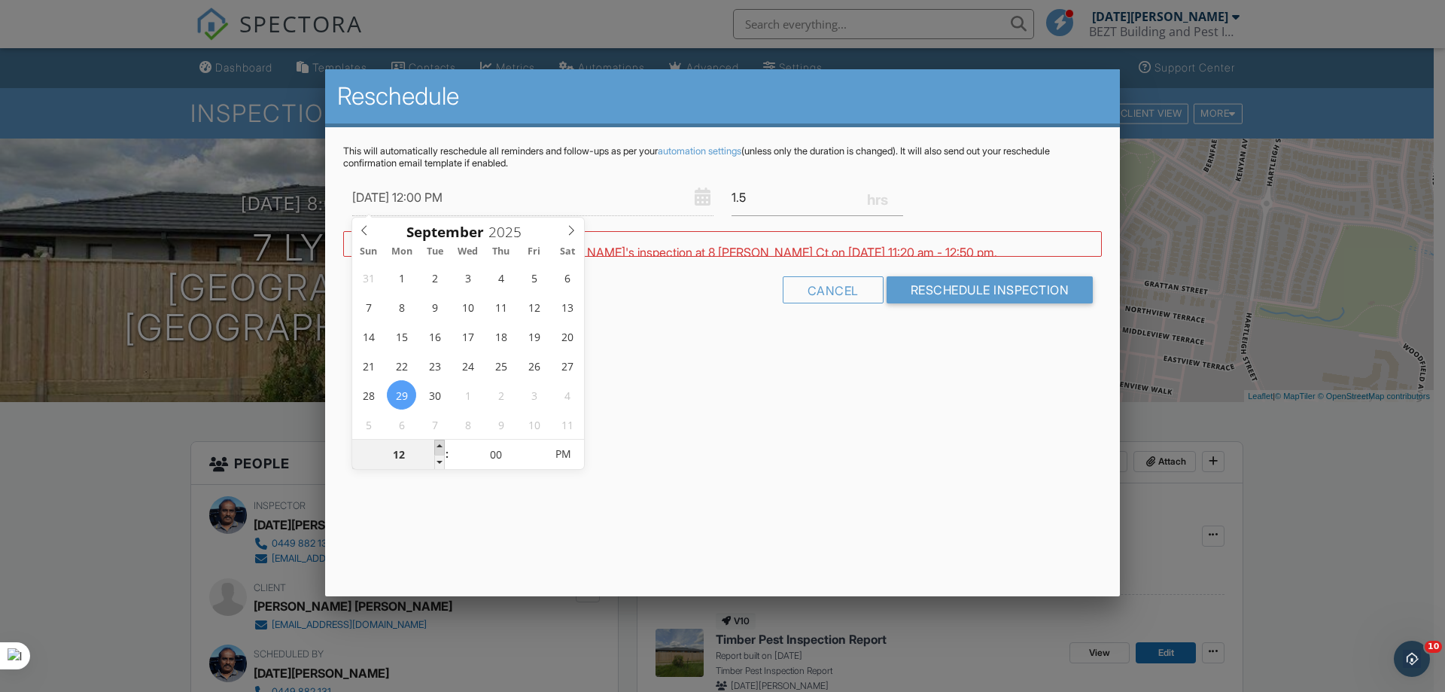
type input "29/09/2025 1:00 PM"
type input "01"
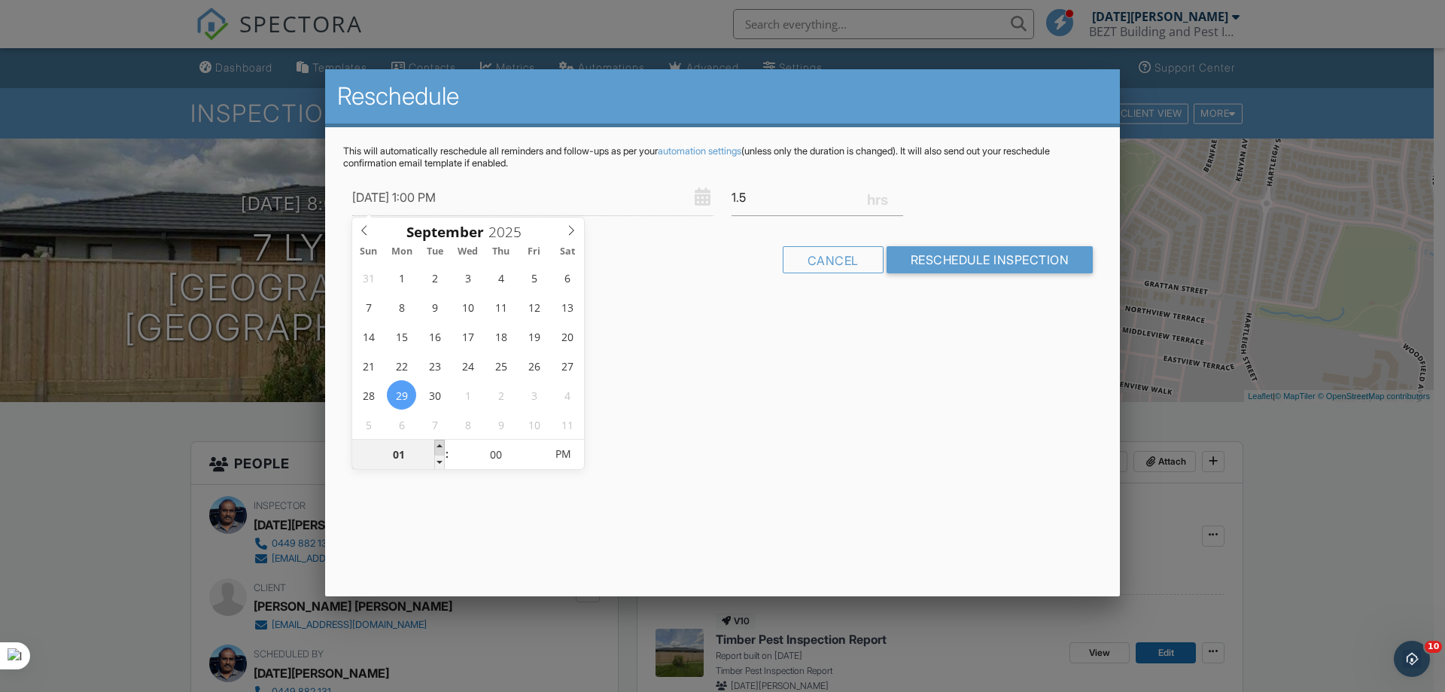
click at [441, 445] on span at bounding box center [439, 446] width 11 height 15
type input "29/09/2025 1:05 PM"
type input "05"
click at [537, 446] on span at bounding box center [536, 446] width 11 height 15
type input "29/09/2025 1:10 PM"
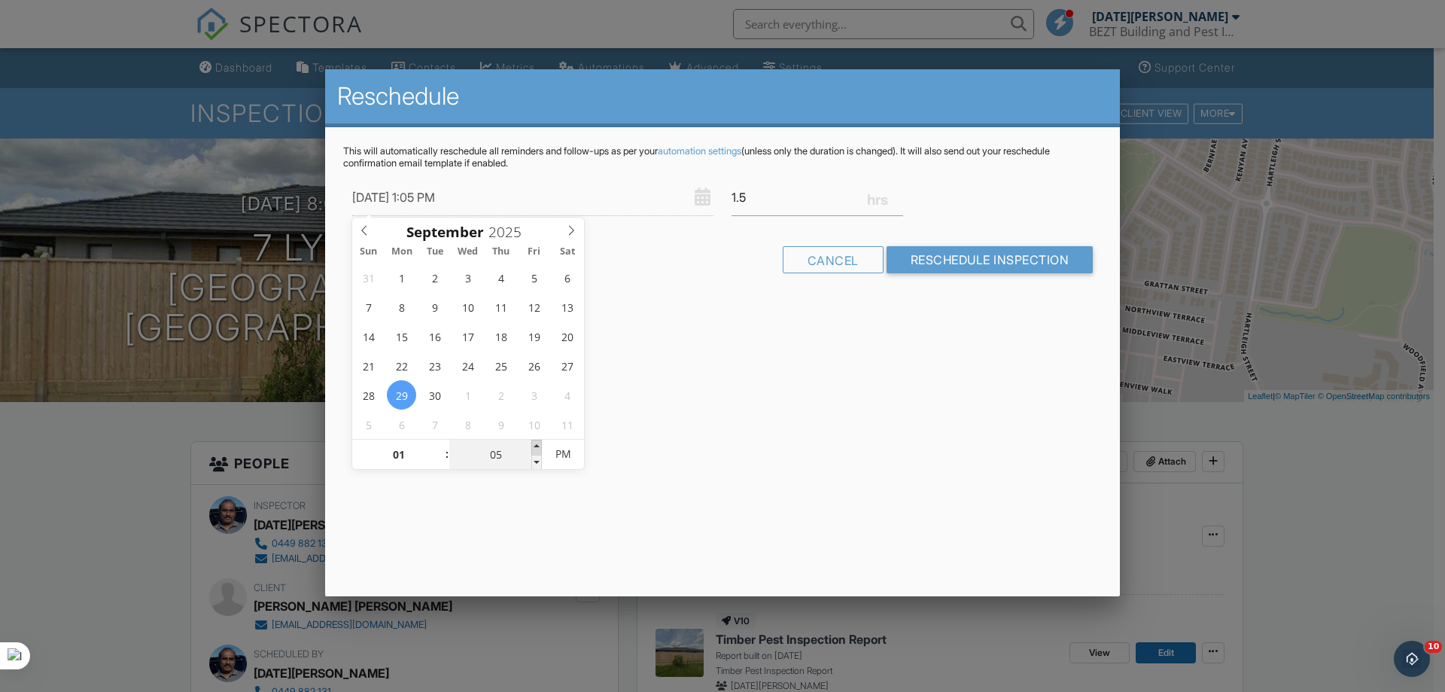
type input "10"
click at [537, 446] on span at bounding box center [536, 446] width 11 height 15
type input "29/09/2025 1:15 PM"
type input "15"
click at [537, 446] on span at bounding box center [536, 446] width 11 height 15
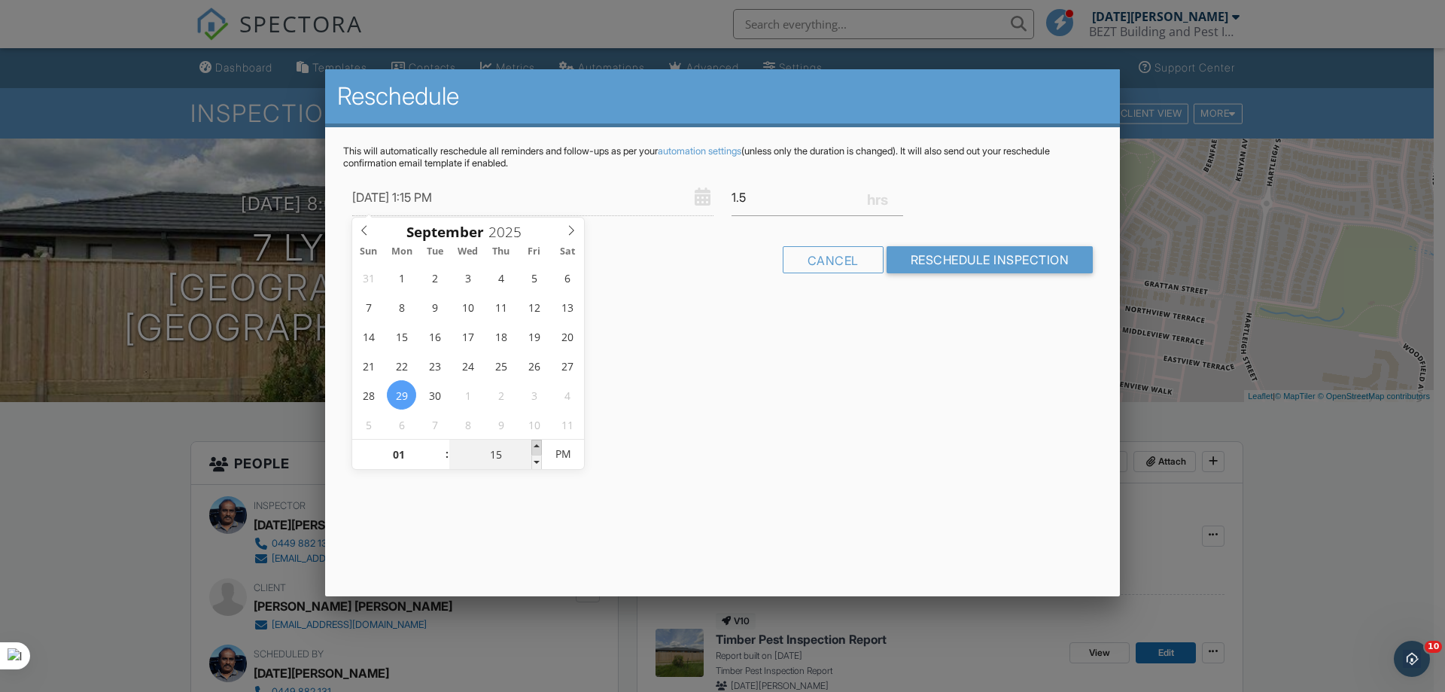
type input "29/09/2025 1:20 PM"
type input "20"
click at [537, 446] on span at bounding box center [536, 446] width 11 height 15
type input "29/09/2025 1:25 PM"
type input "25"
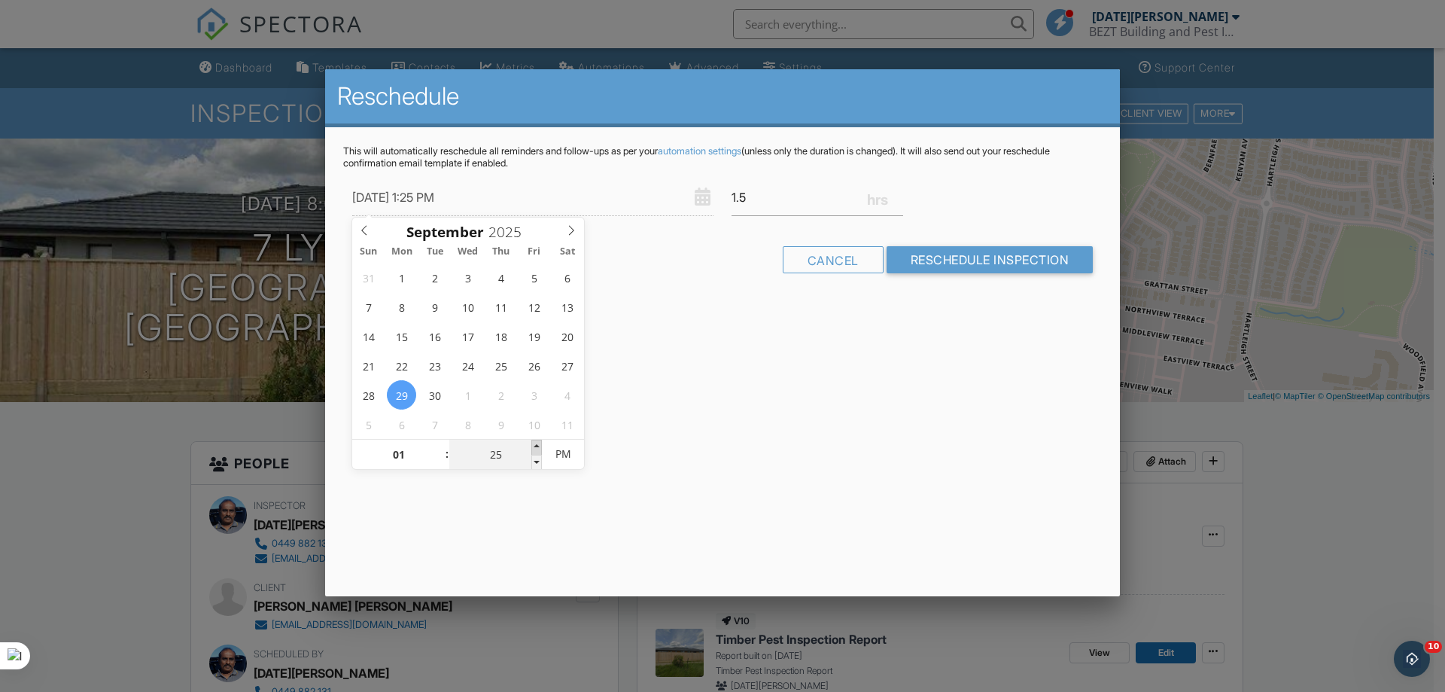
click at [537, 446] on span at bounding box center [536, 446] width 11 height 15
type input "[DATE] 1:30 PM"
type input "30"
click at [537, 446] on span at bounding box center [536, 446] width 11 height 15
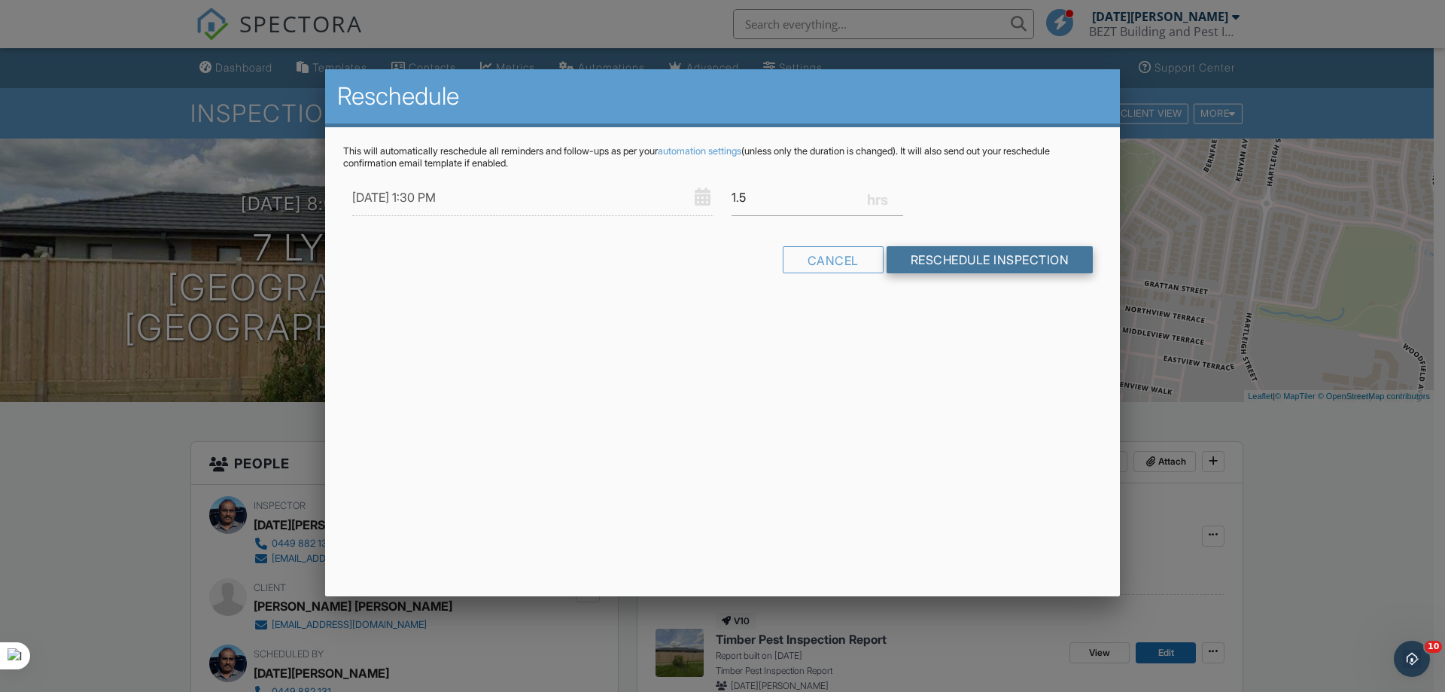
click at [934, 266] on input "Reschedule Inspection" at bounding box center [989, 259] width 207 height 27
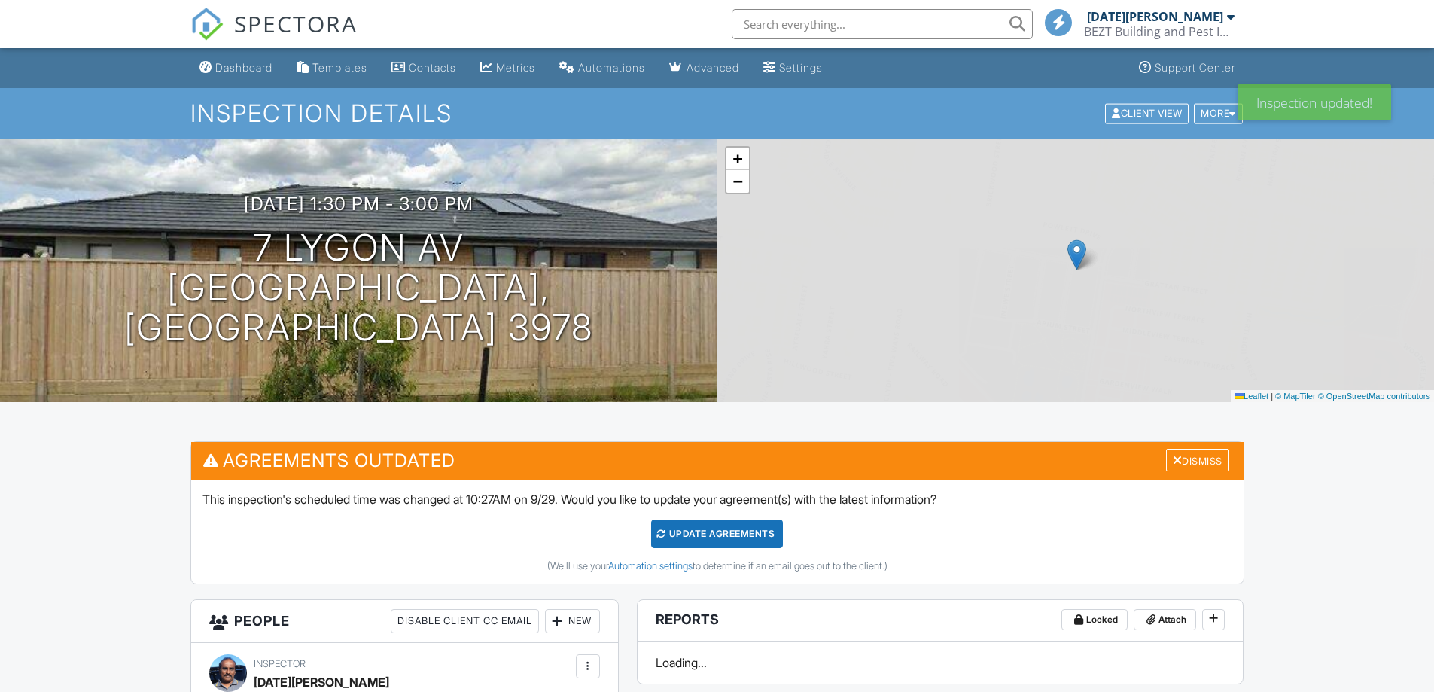
click at [726, 533] on div "Update Agreements" at bounding box center [717, 533] width 132 height 29
click at [0, 0] on div at bounding box center [0, 0] width 0 height 0
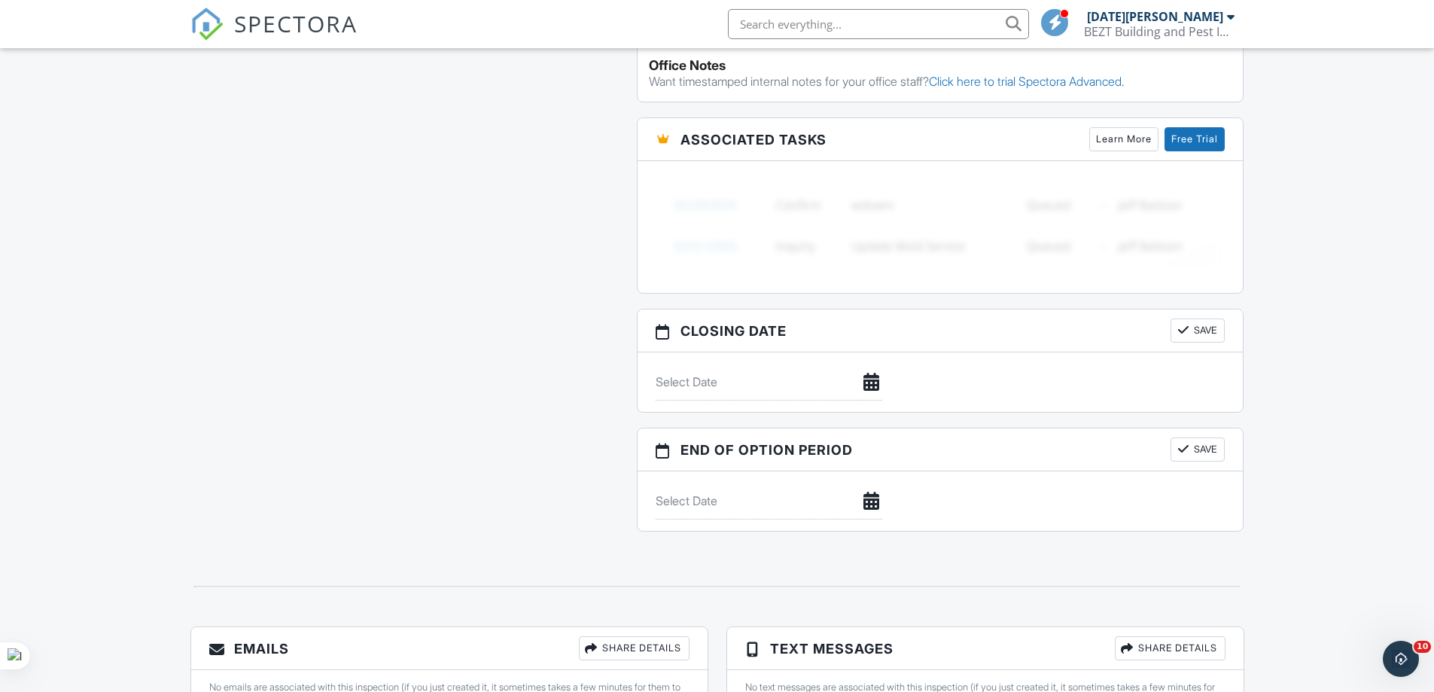
scroll to position [1346, 0]
